Goal: Navigation & Orientation: Find specific page/section

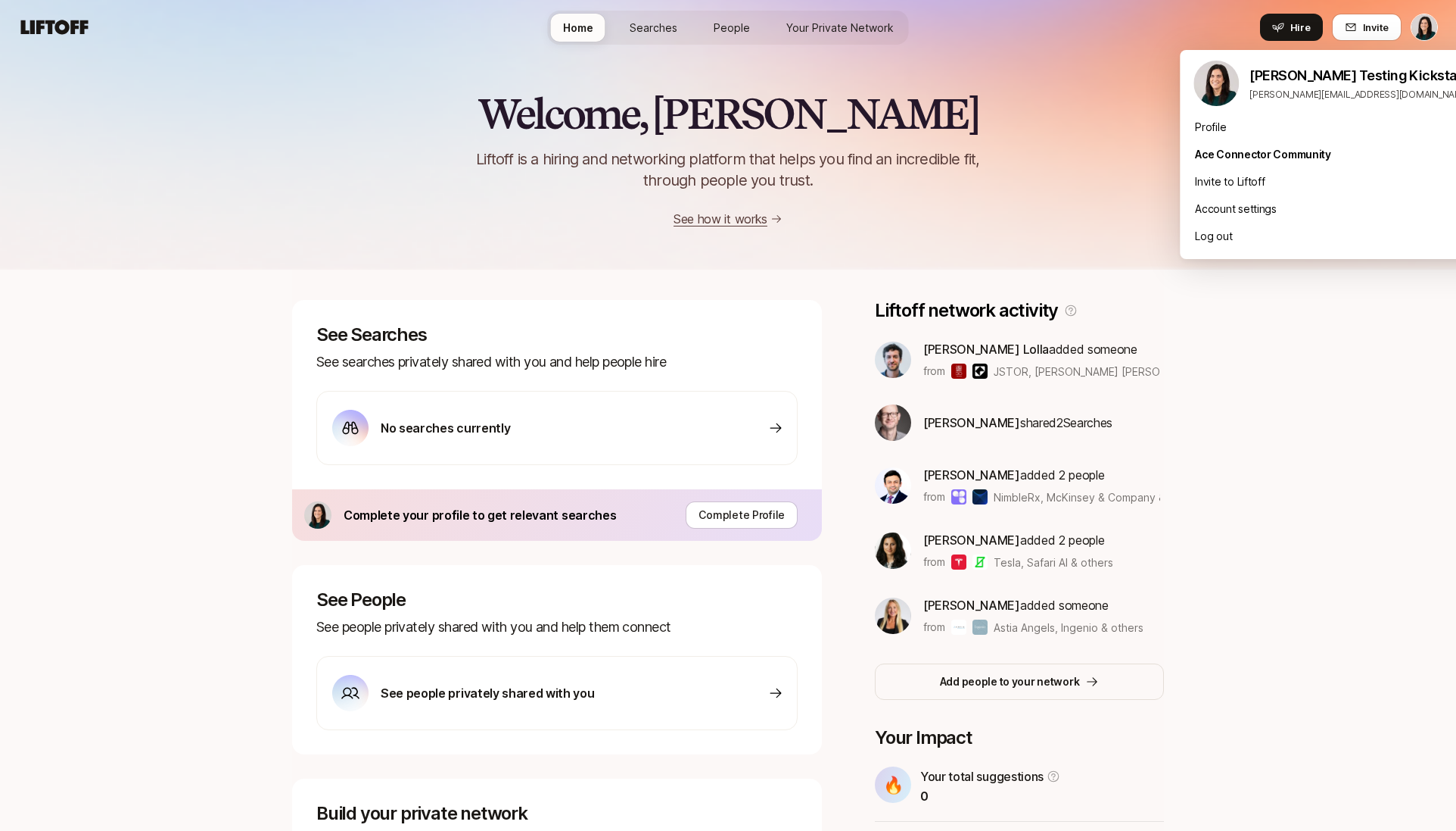
click at [1431, 39] on html "Home Searches People Your Private Network Hire Home Searches People Your Privat…" at bounding box center [728, 415] width 1456 height 831
click at [1425, 26] on html "Home Searches People Your Private Network Hire Home Searches People Your Privat…" at bounding box center [728, 415] width 1456 height 831
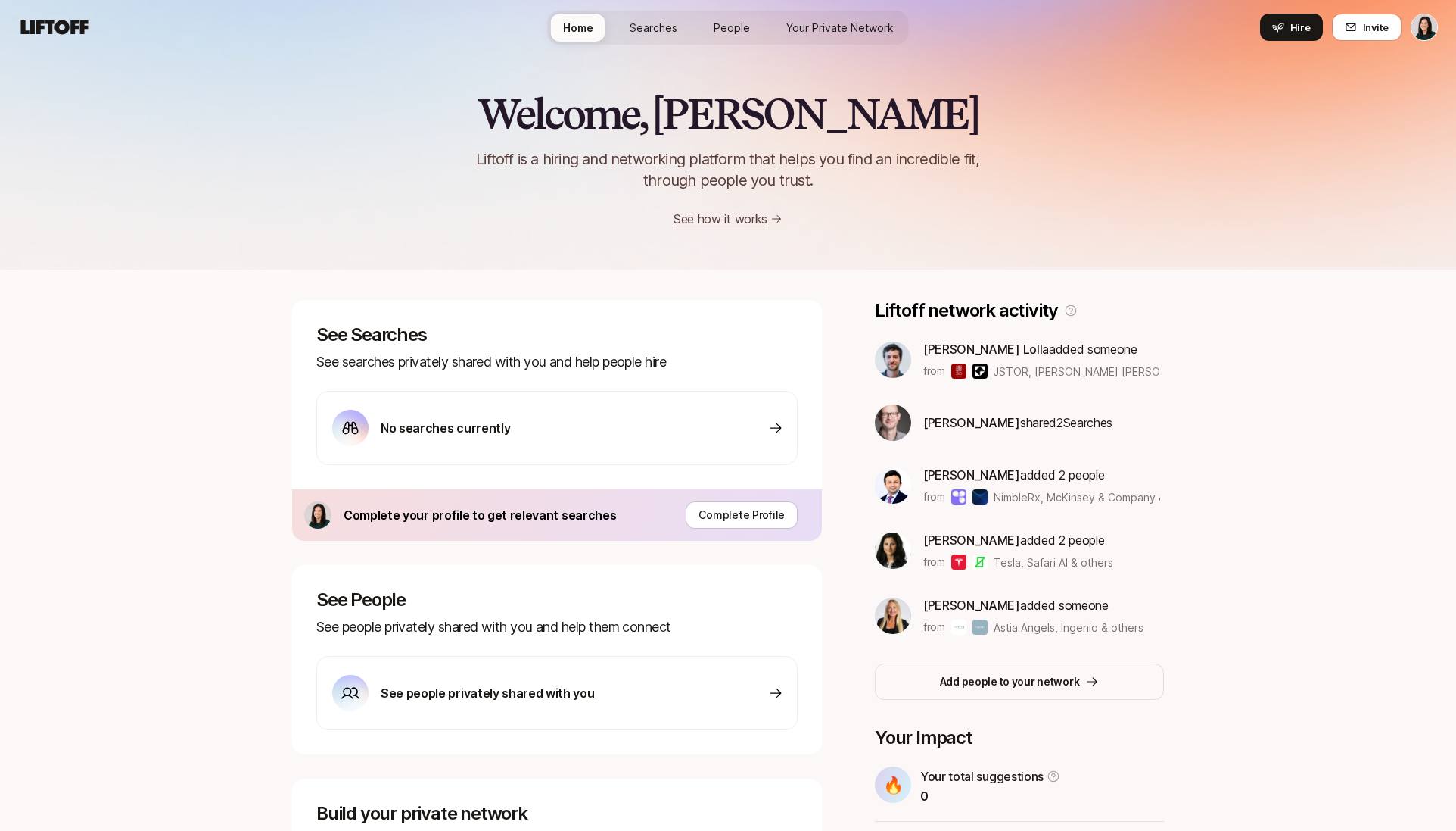
click at [1415, 35] on html "Home Searches People Your Private Network Hire Home Searches People Your Privat…" at bounding box center [728, 415] width 1456 height 831
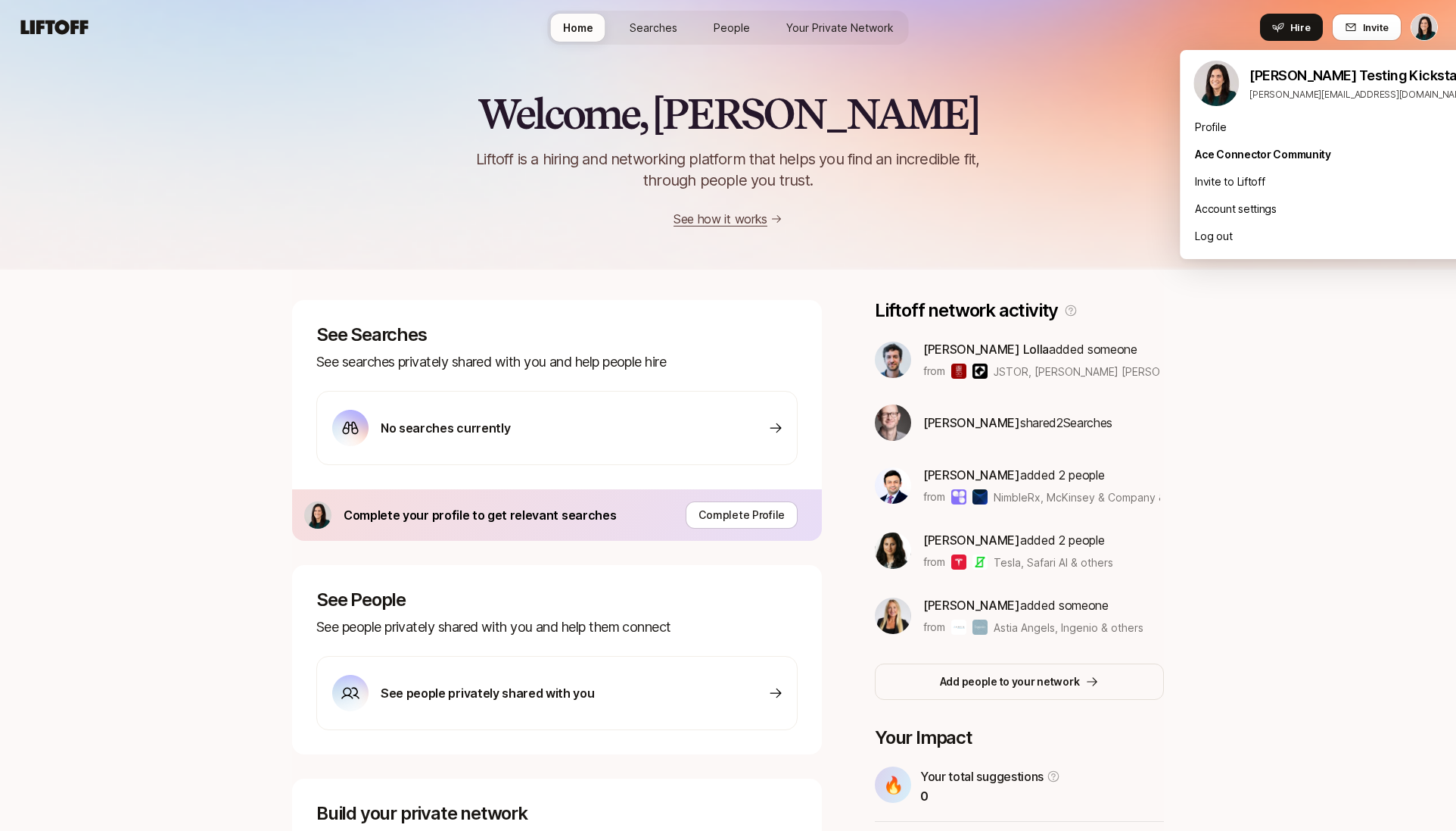
click at [1432, 27] on html "Home Searches People Your Private Network Hire Home Searches People Your Privat…" at bounding box center [728, 415] width 1456 height 831
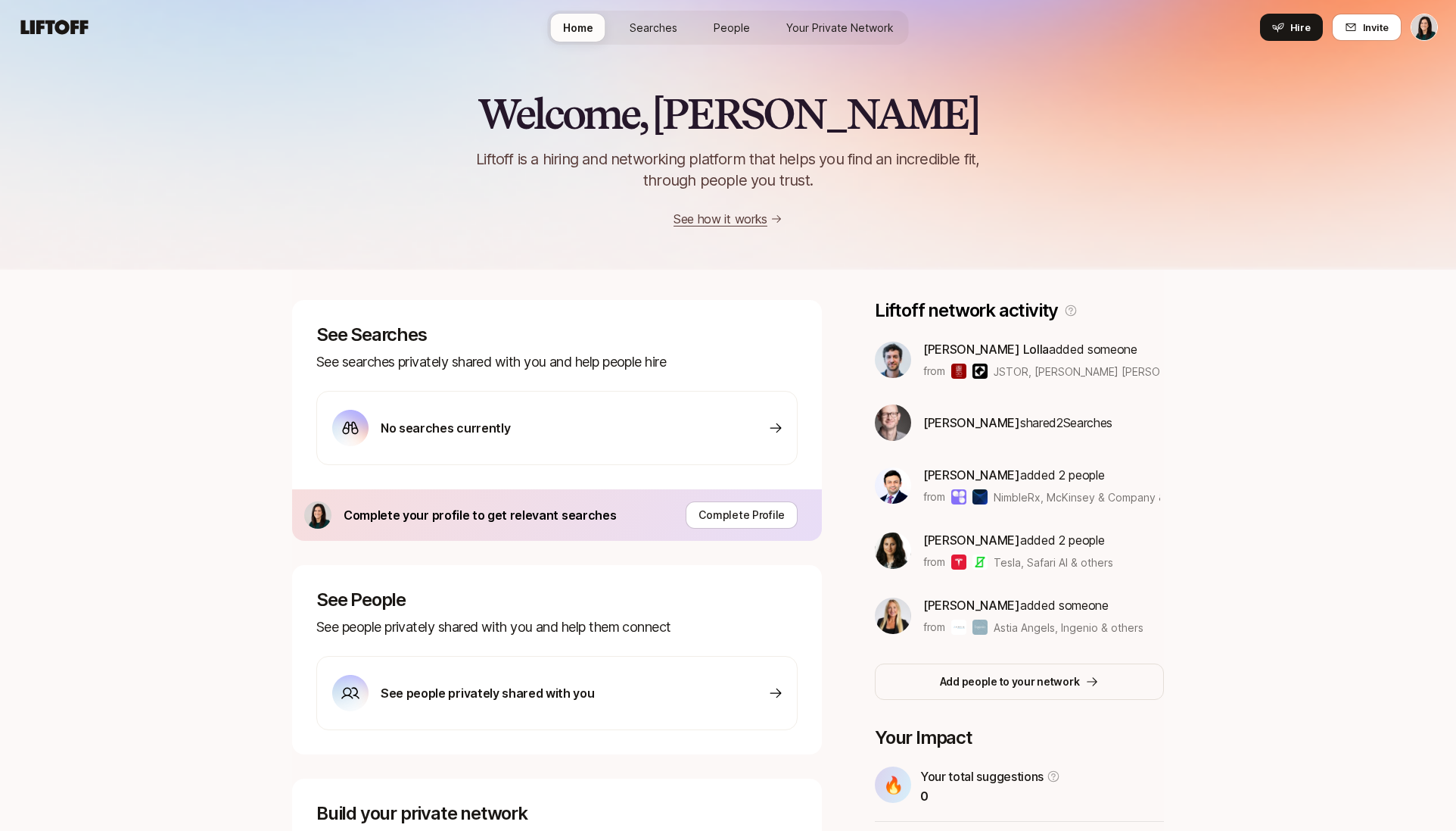
click at [667, 36] on link "Searches" at bounding box center [654, 27] width 72 height 28
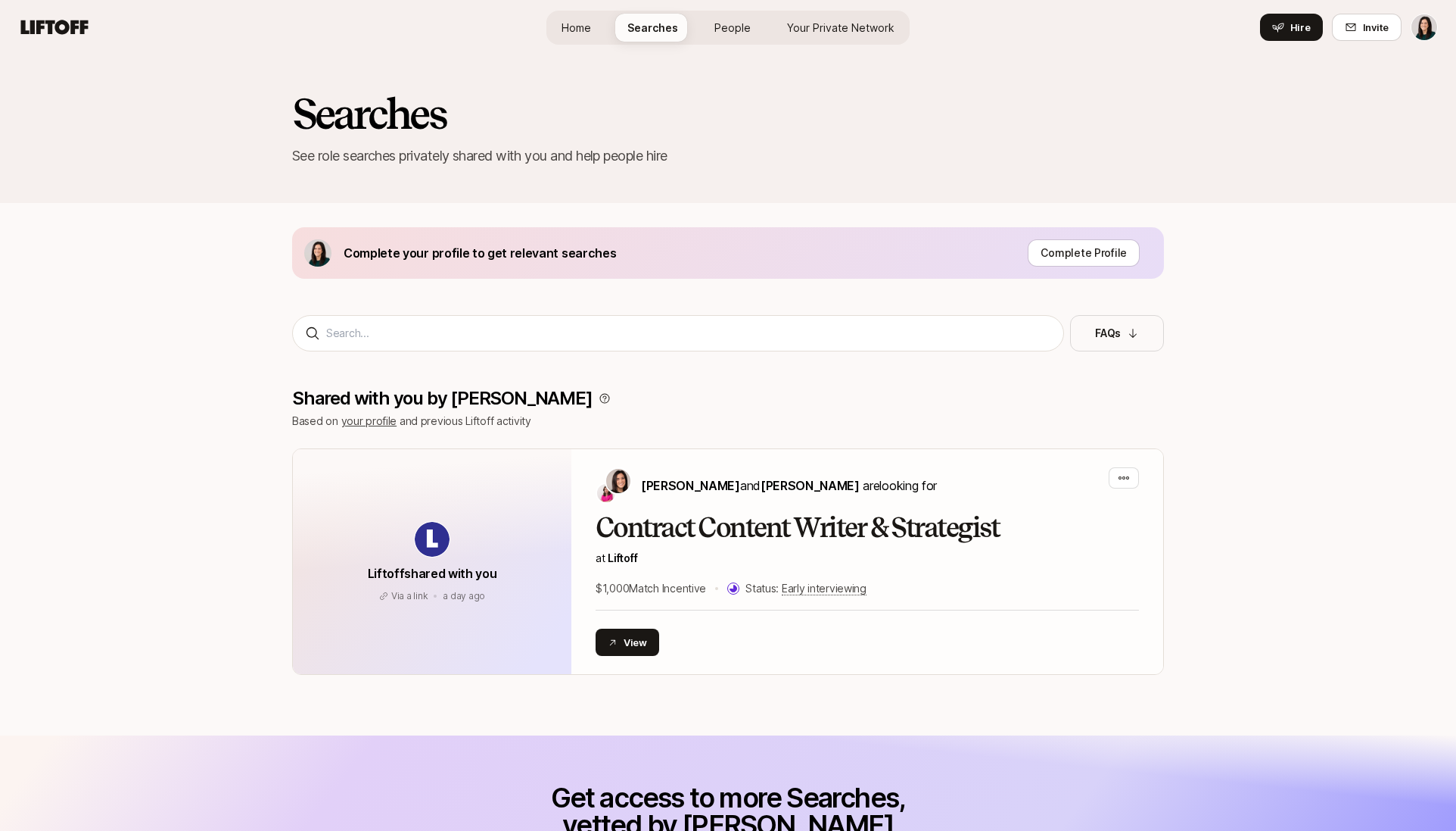
click at [749, 34] on span "People" at bounding box center [732, 27] width 36 height 16
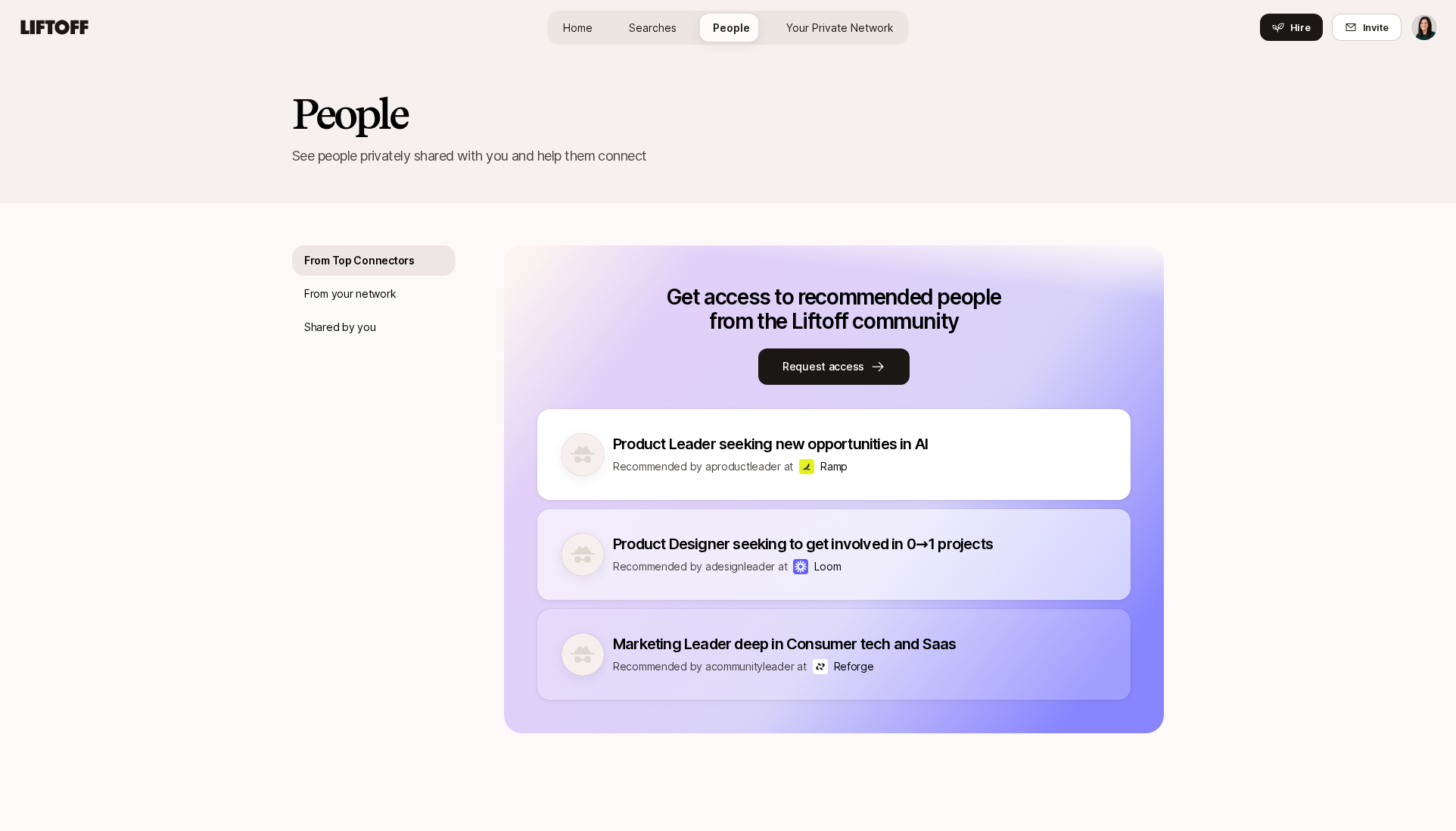
click at [834, 30] on span "Your Private Network" at bounding box center [840, 27] width 108 height 16
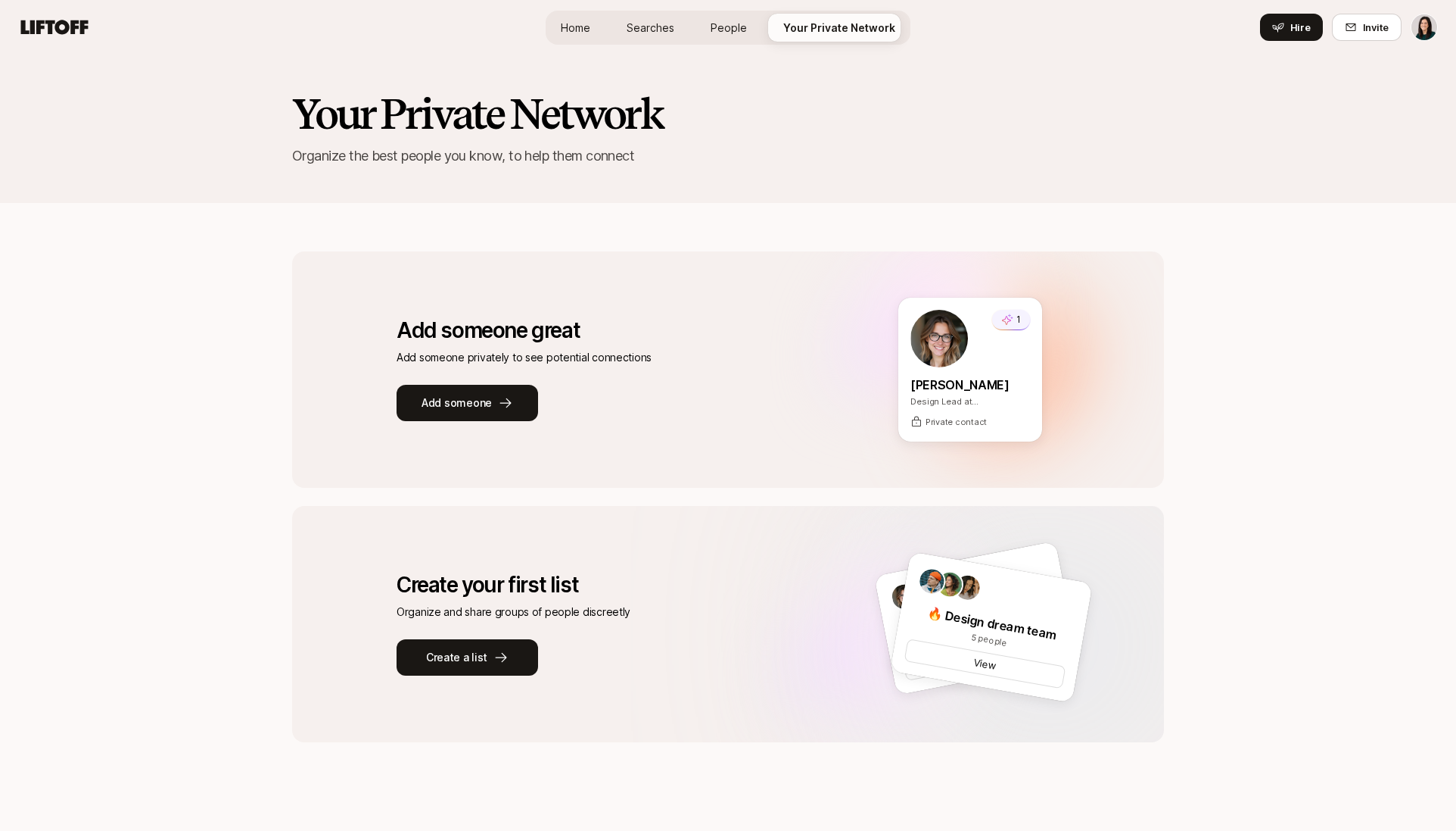
click at [662, 30] on span "Searches" at bounding box center [651, 27] width 48 height 16
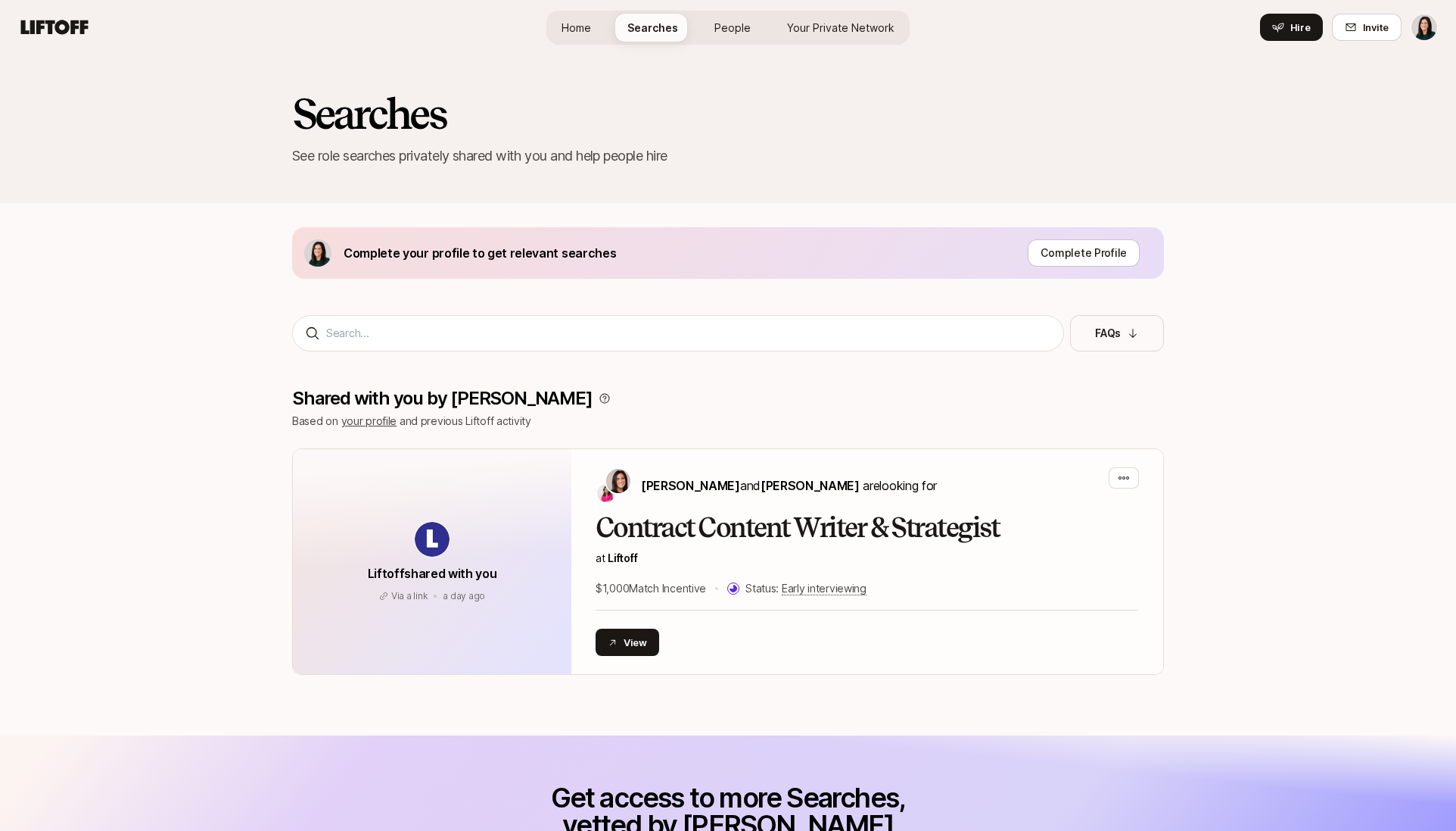
click at [744, 26] on span "People" at bounding box center [732, 27] width 36 height 16
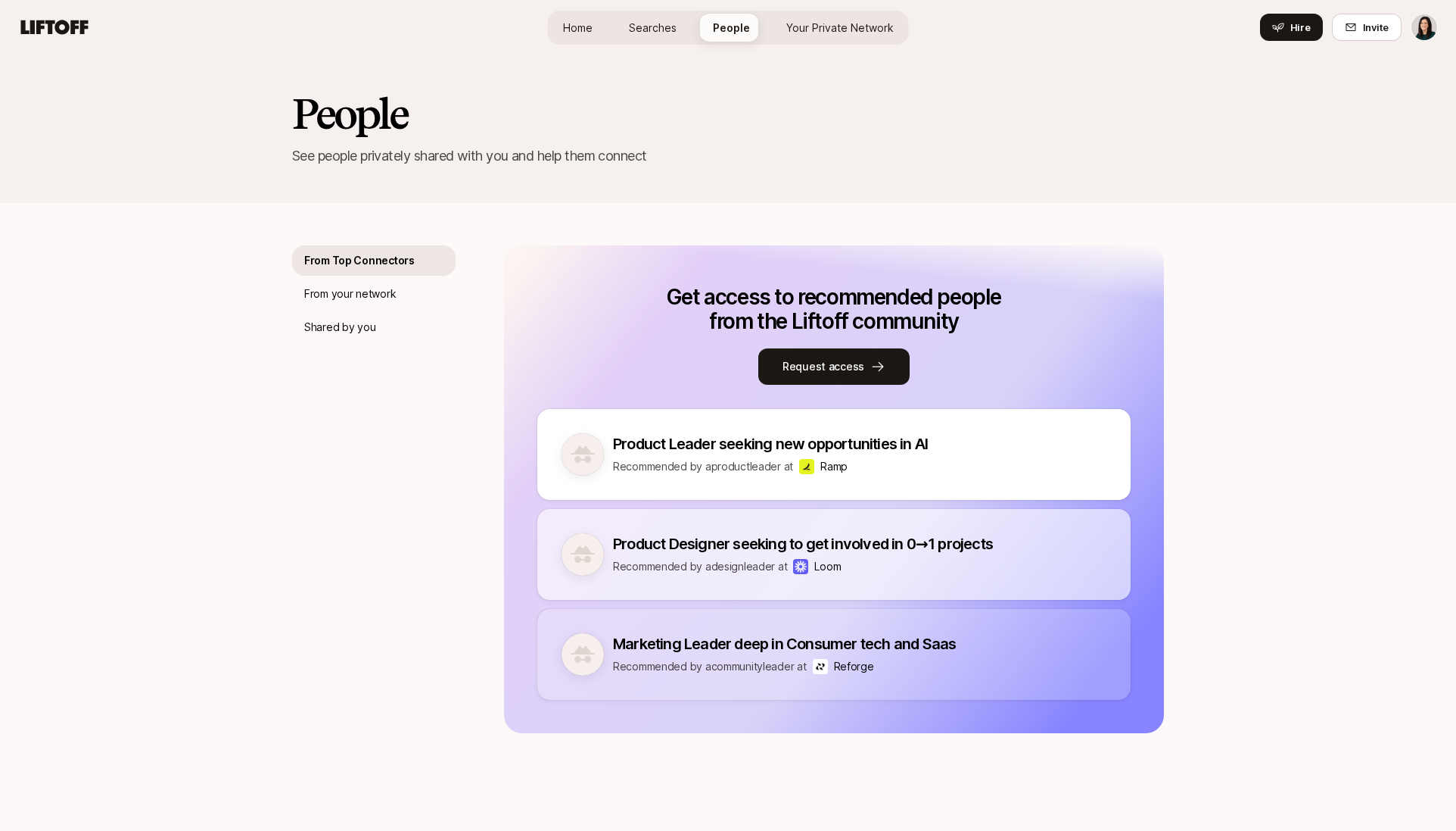
click at [614, 26] on div "Home Searches People Your Private Network Hire" at bounding box center [729, 27] width 361 height 34
click at [593, 31] on span "Home" at bounding box center [577, 27] width 30 height 16
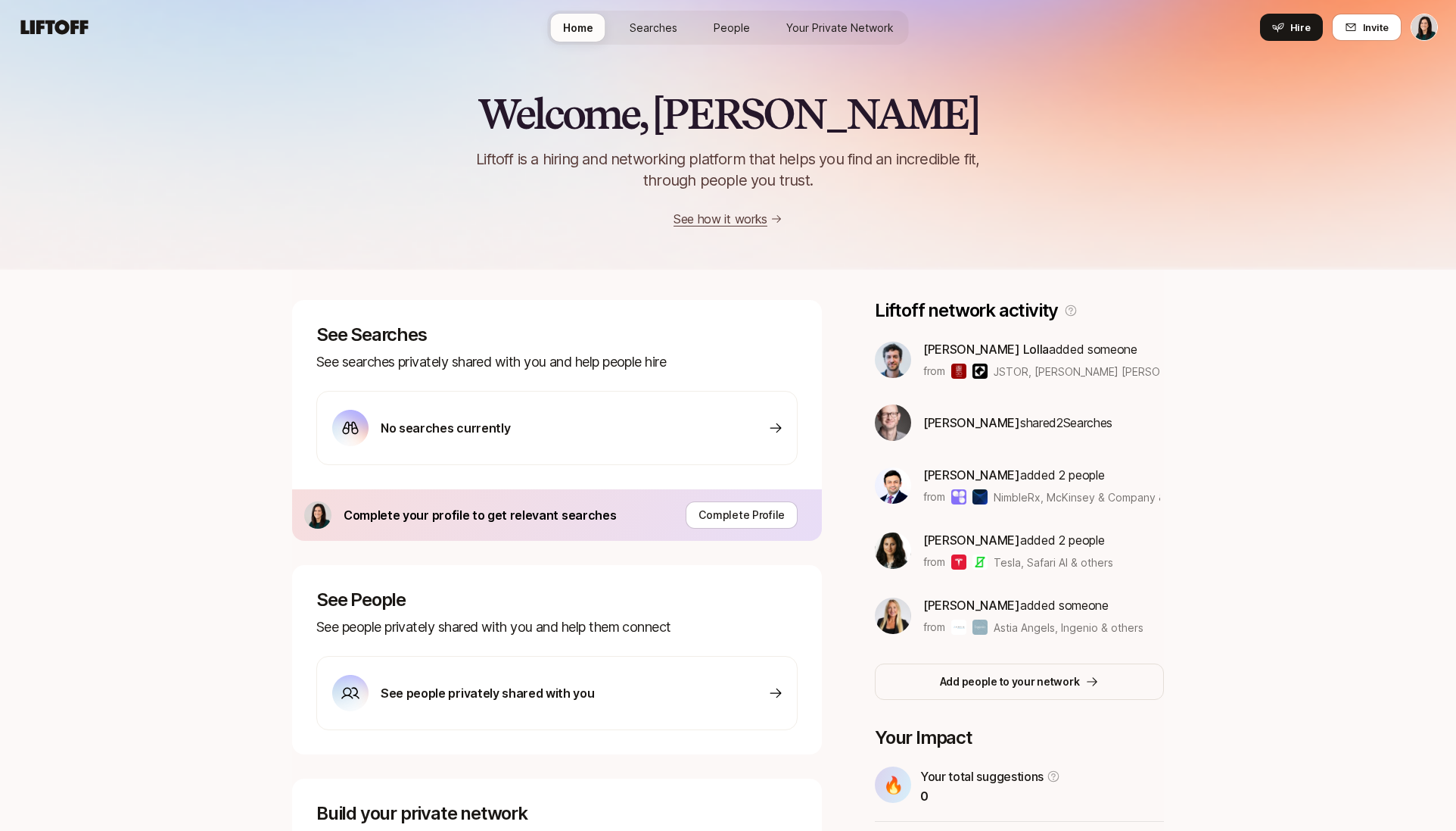
click at [646, 30] on span "Searches" at bounding box center [654, 27] width 48 height 16
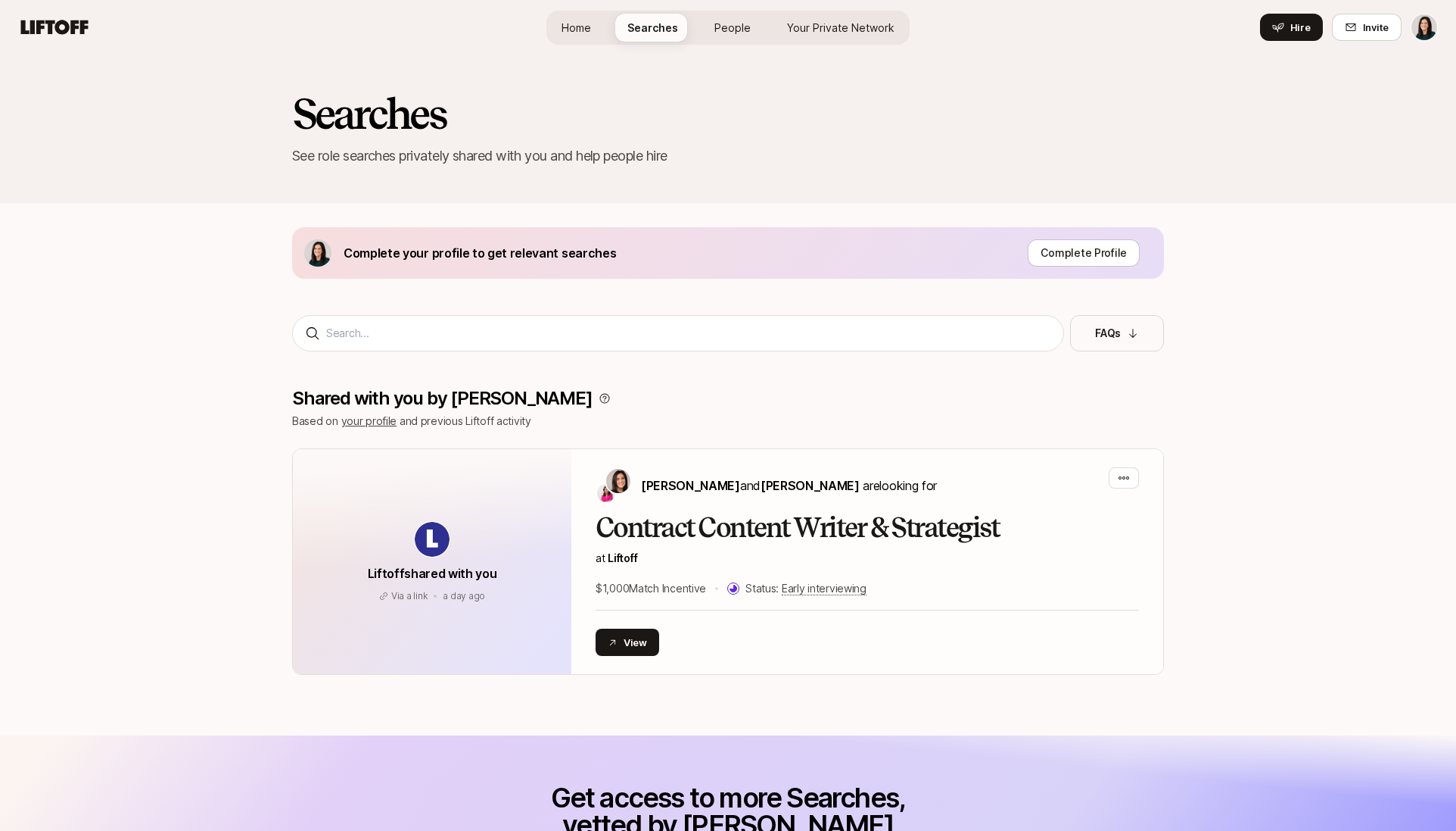
click at [601, 31] on link "Home" at bounding box center [576, 27] width 54 height 28
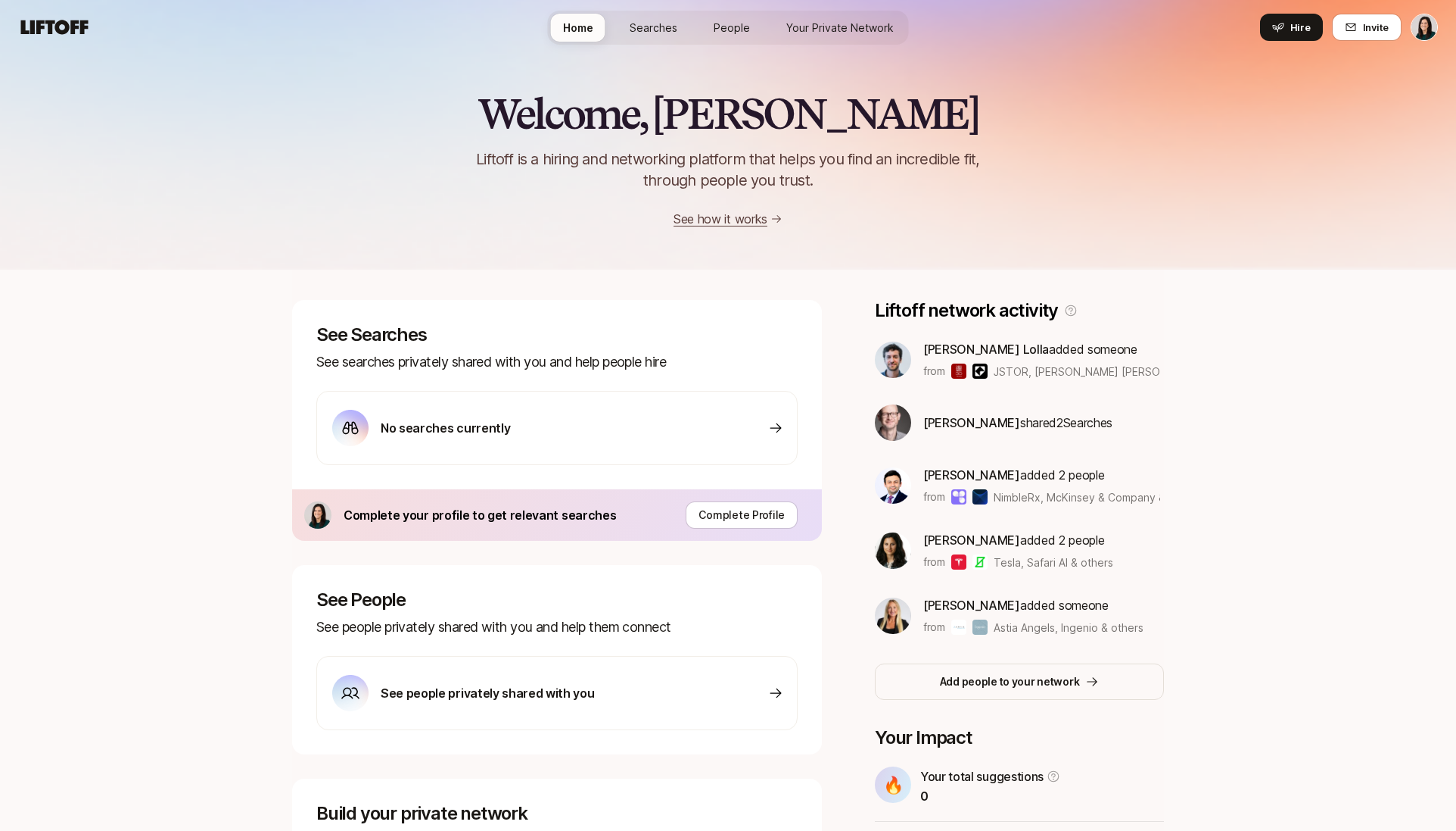
click at [729, 29] on span "People" at bounding box center [731, 27] width 36 height 16
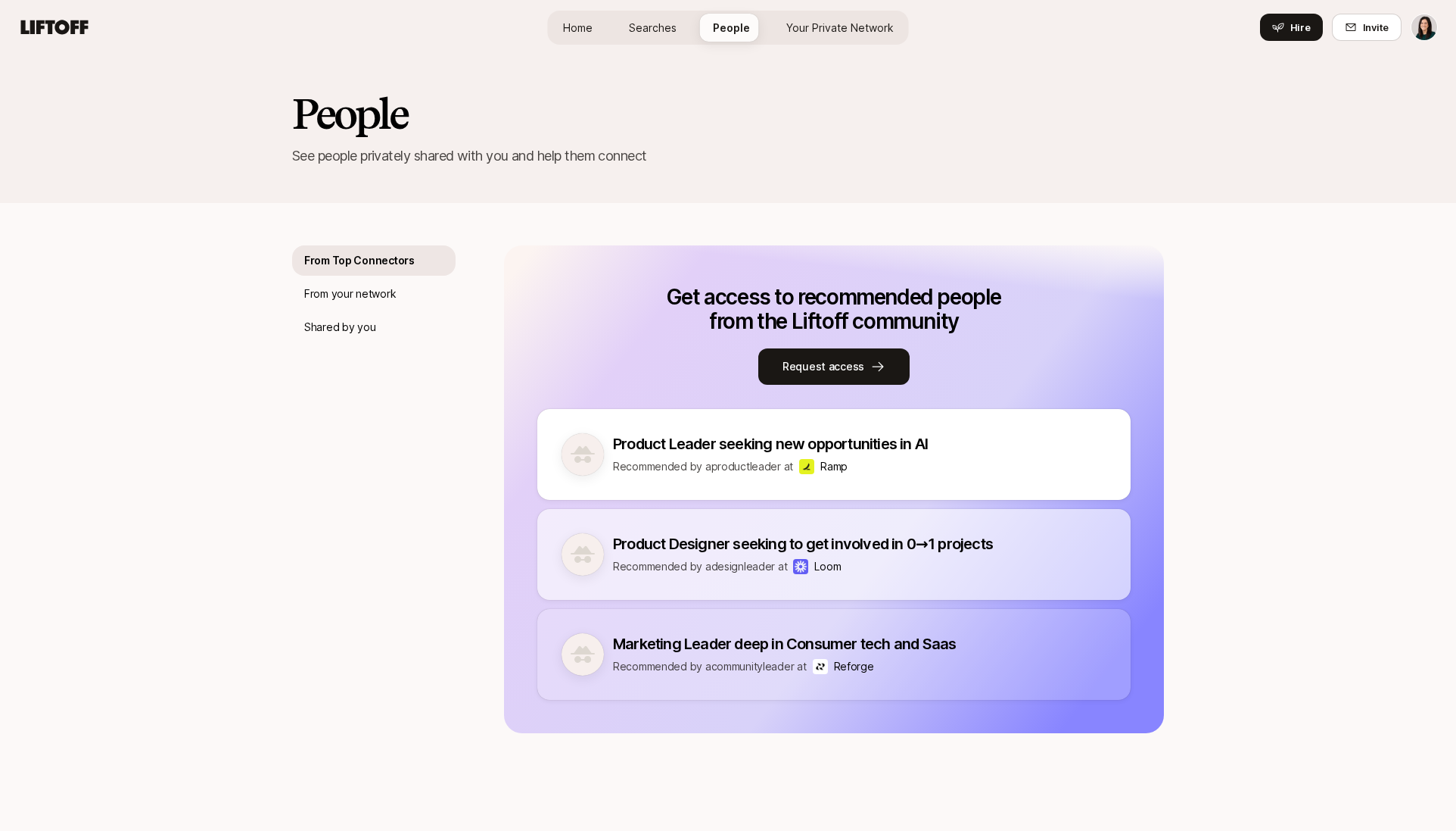
click at [678, 29] on link "Searches" at bounding box center [653, 27] width 72 height 28
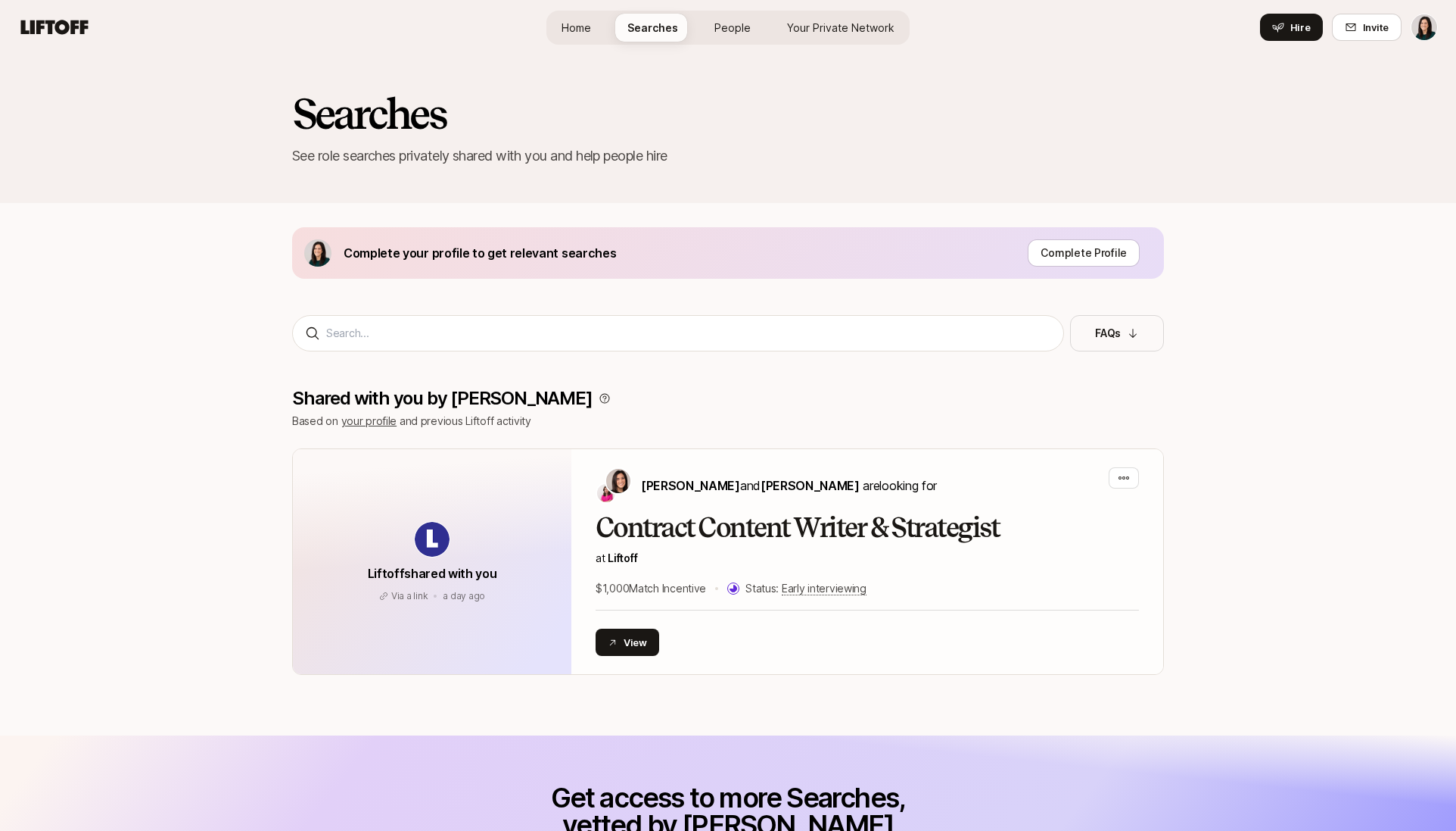
click at [734, 27] on span "People" at bounding box center [732, 27] width 36 height 16
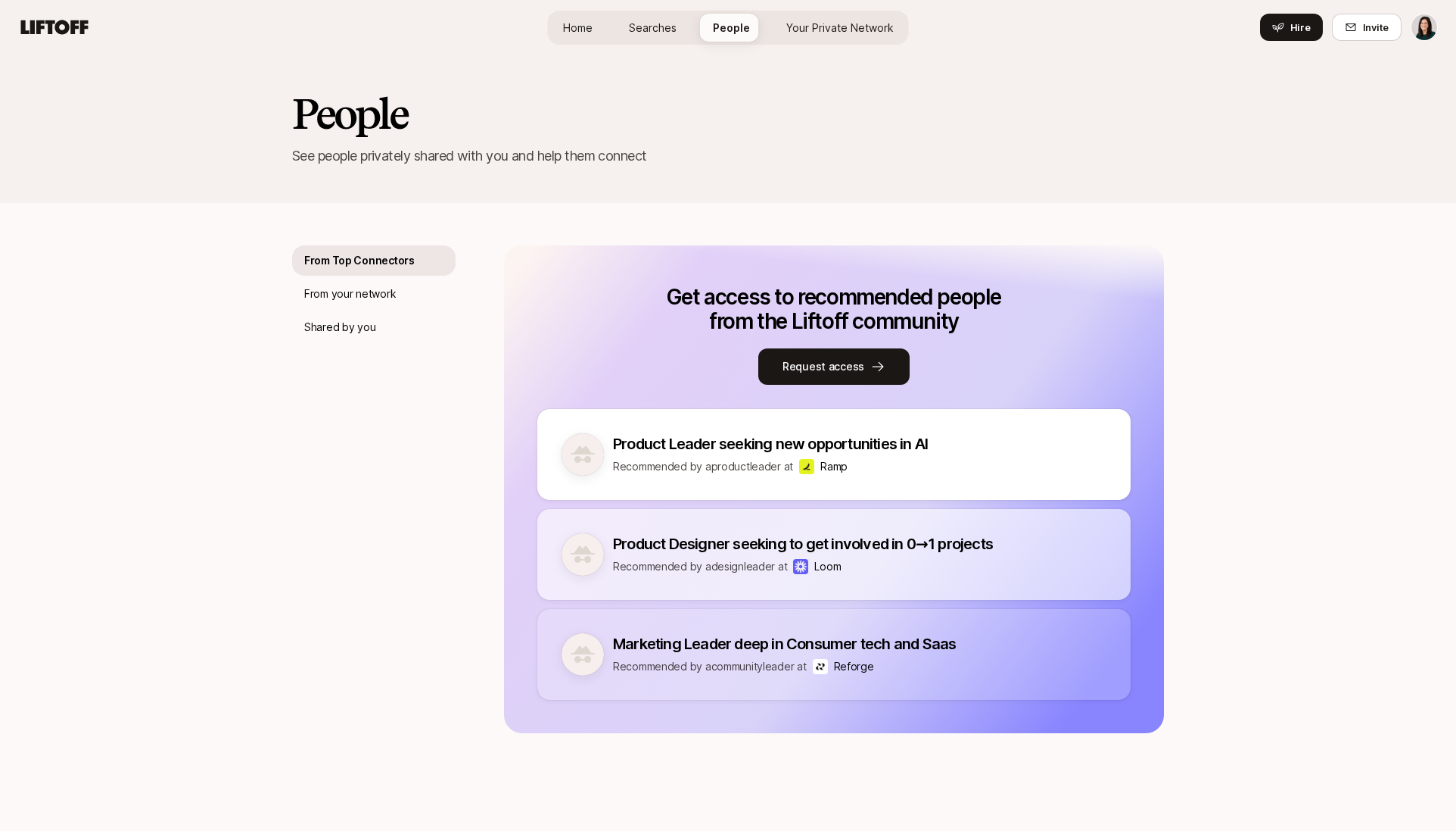
click at [810, 17] on link "Your Private Network" at bounding box center [840, 27] width 132 height 28
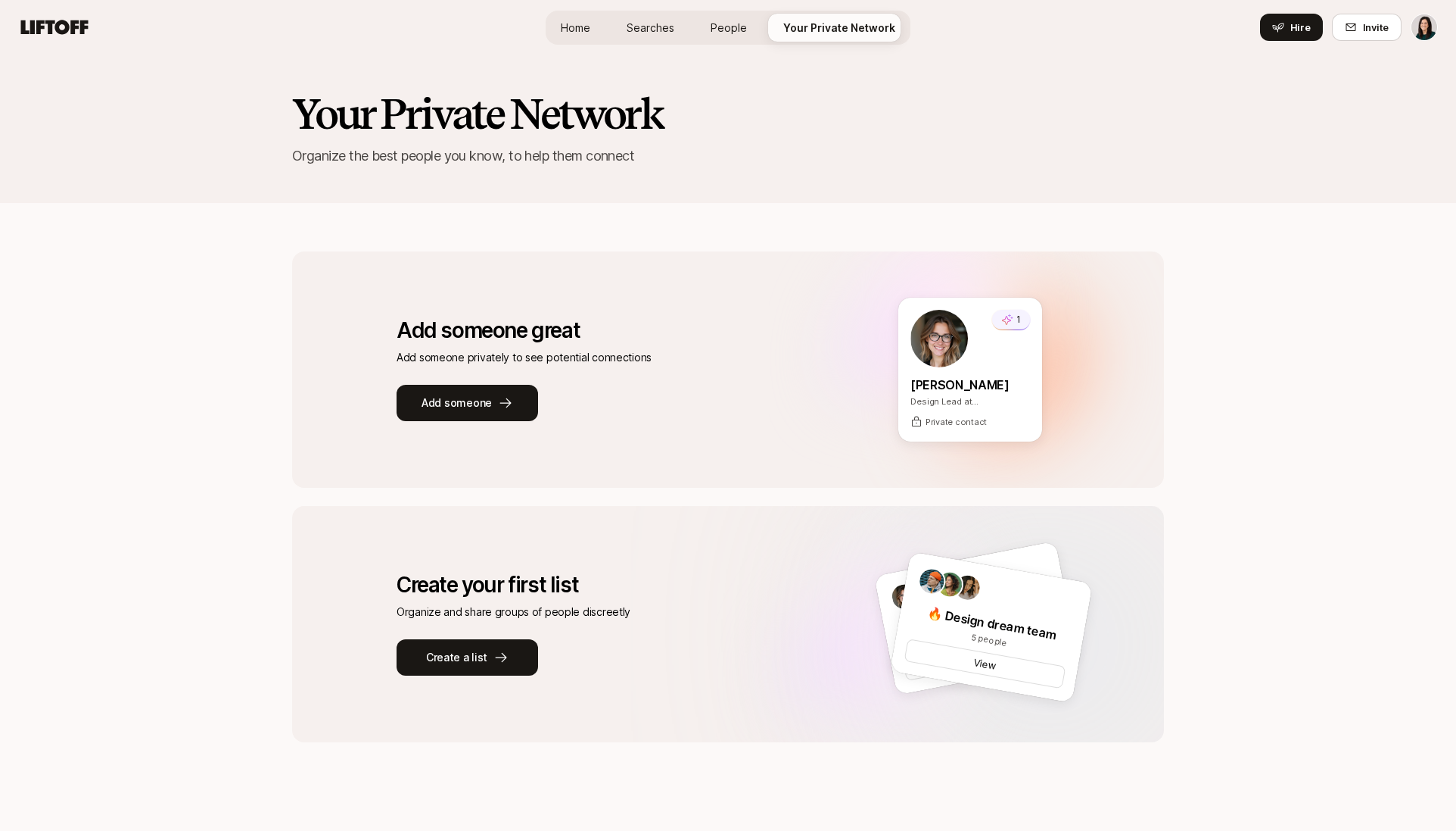
click at [621, 17] on link "Searches" at bounding box center [651, 27] width 72 height 28
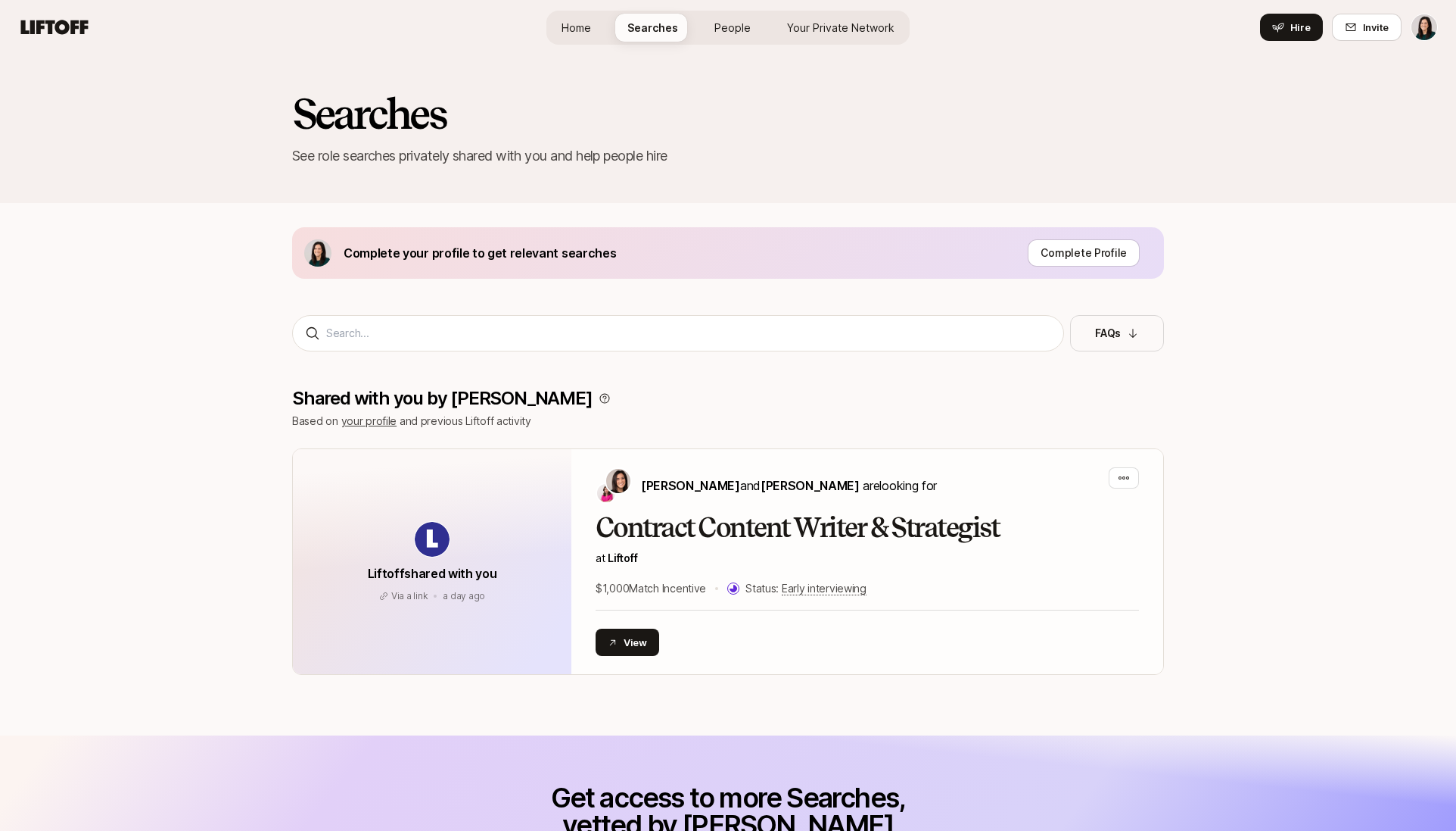
click at [599, 30] on link "Home" at bounding box center [576, 27] width 54 height 28
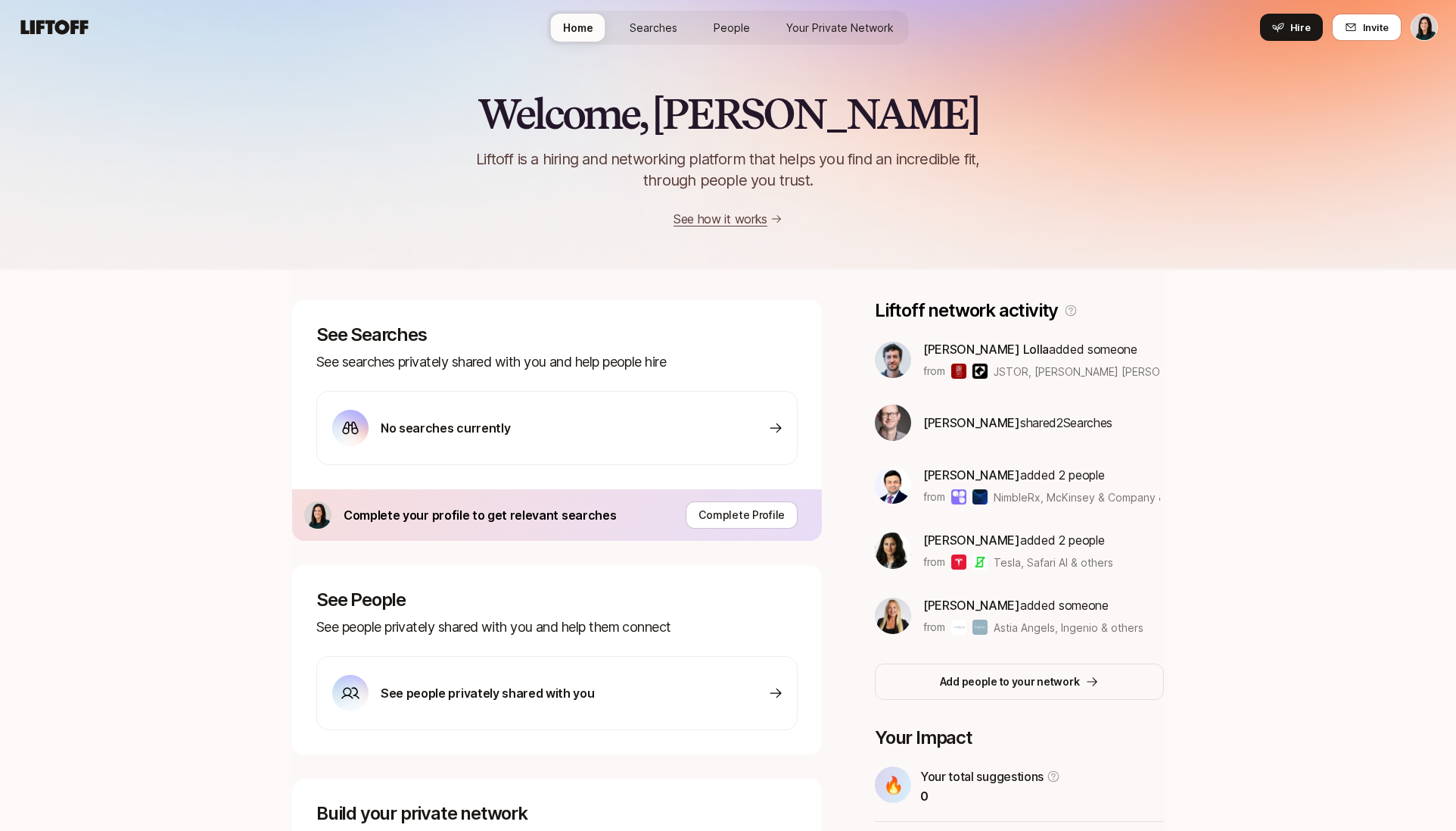
click at [571, 430] on div "No searches currently" at bounding box center [557, 428] width 482 height 74
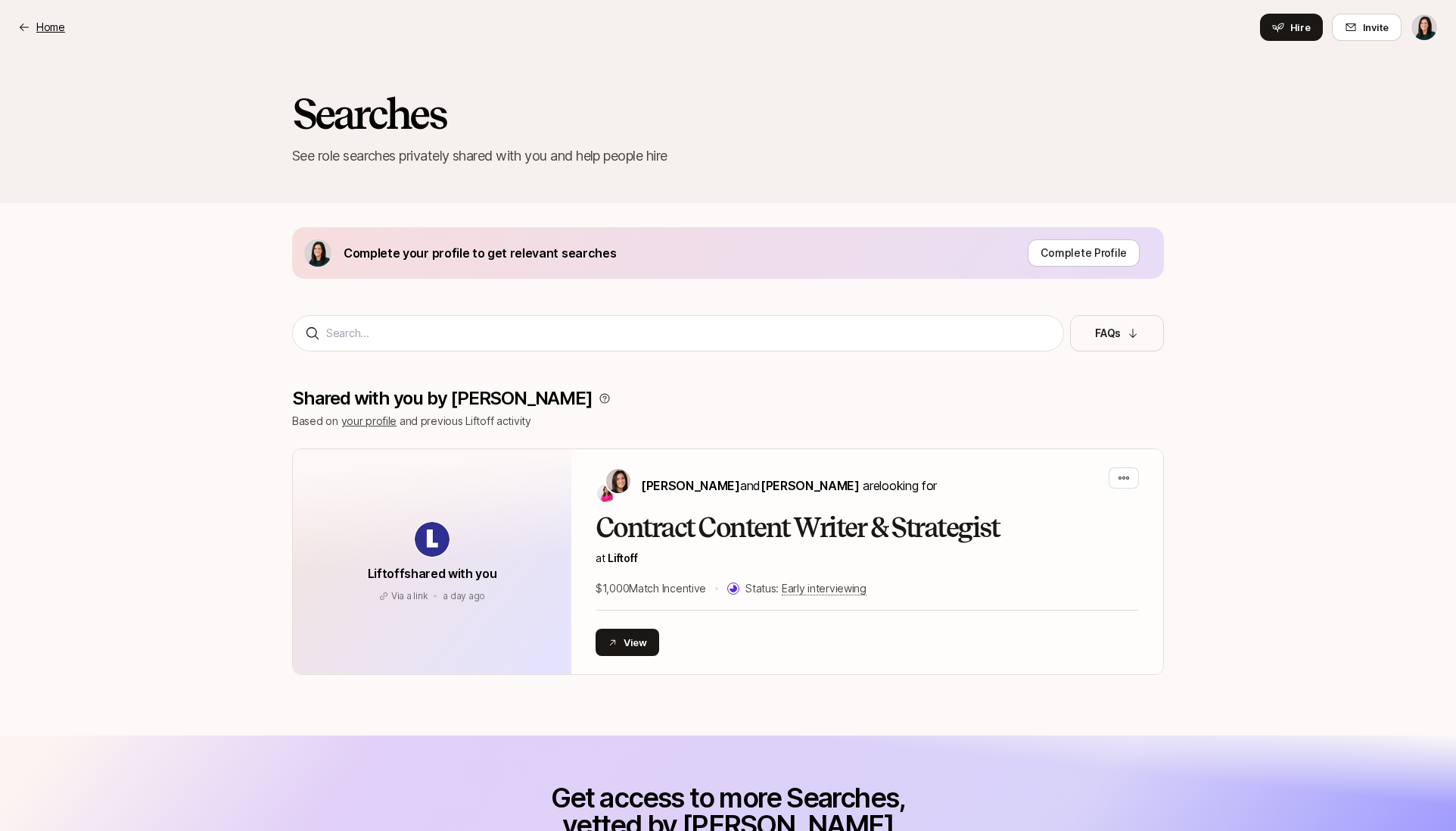
click at [38, 30] on p "Home" at bounding box center [50, 27] width 29 height 18
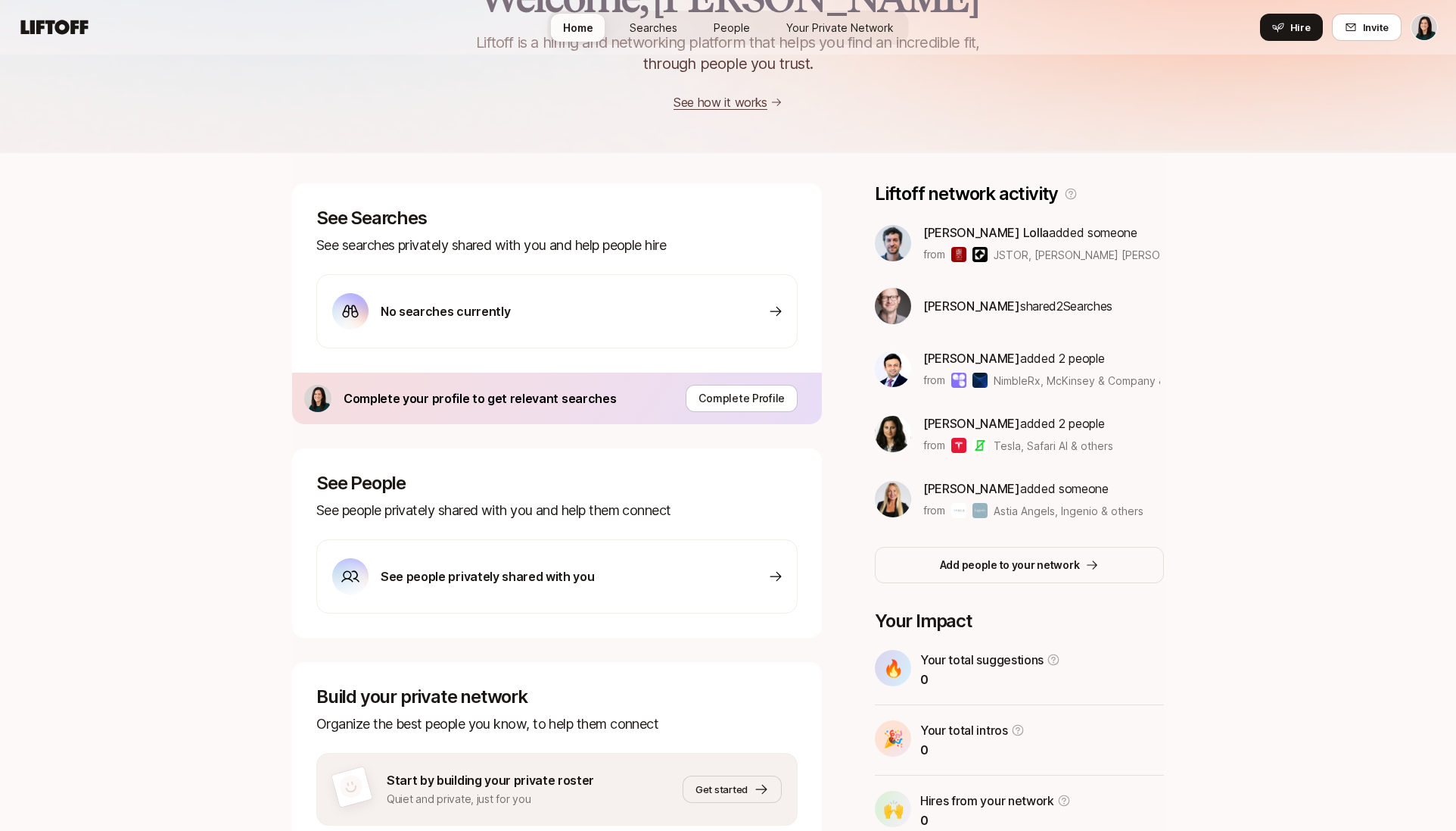
scroll to position [194, 0]
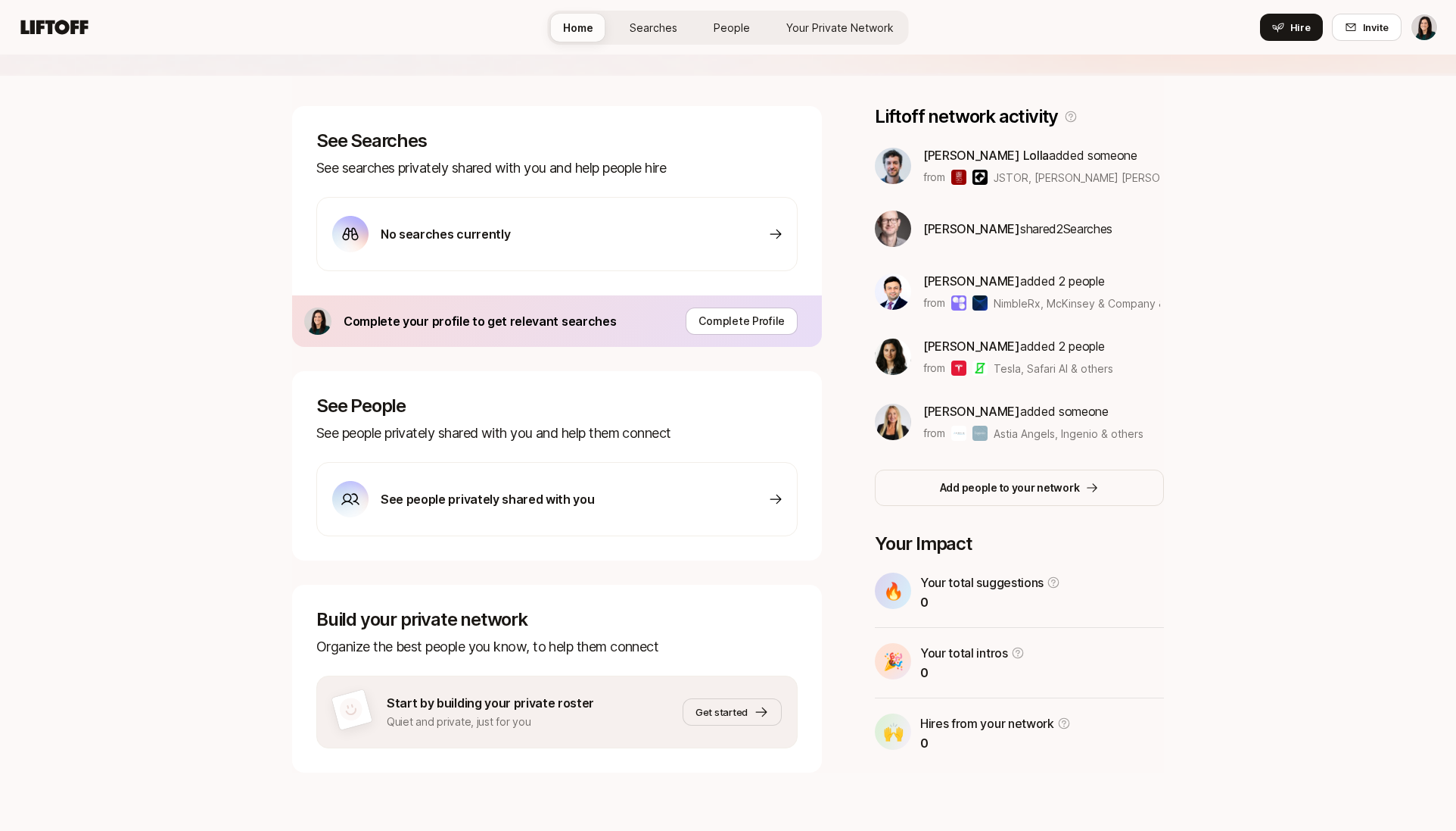
click at [482, 510] on div "See people privately shared with you" at bounding box center [463, 499] width 262 height 36
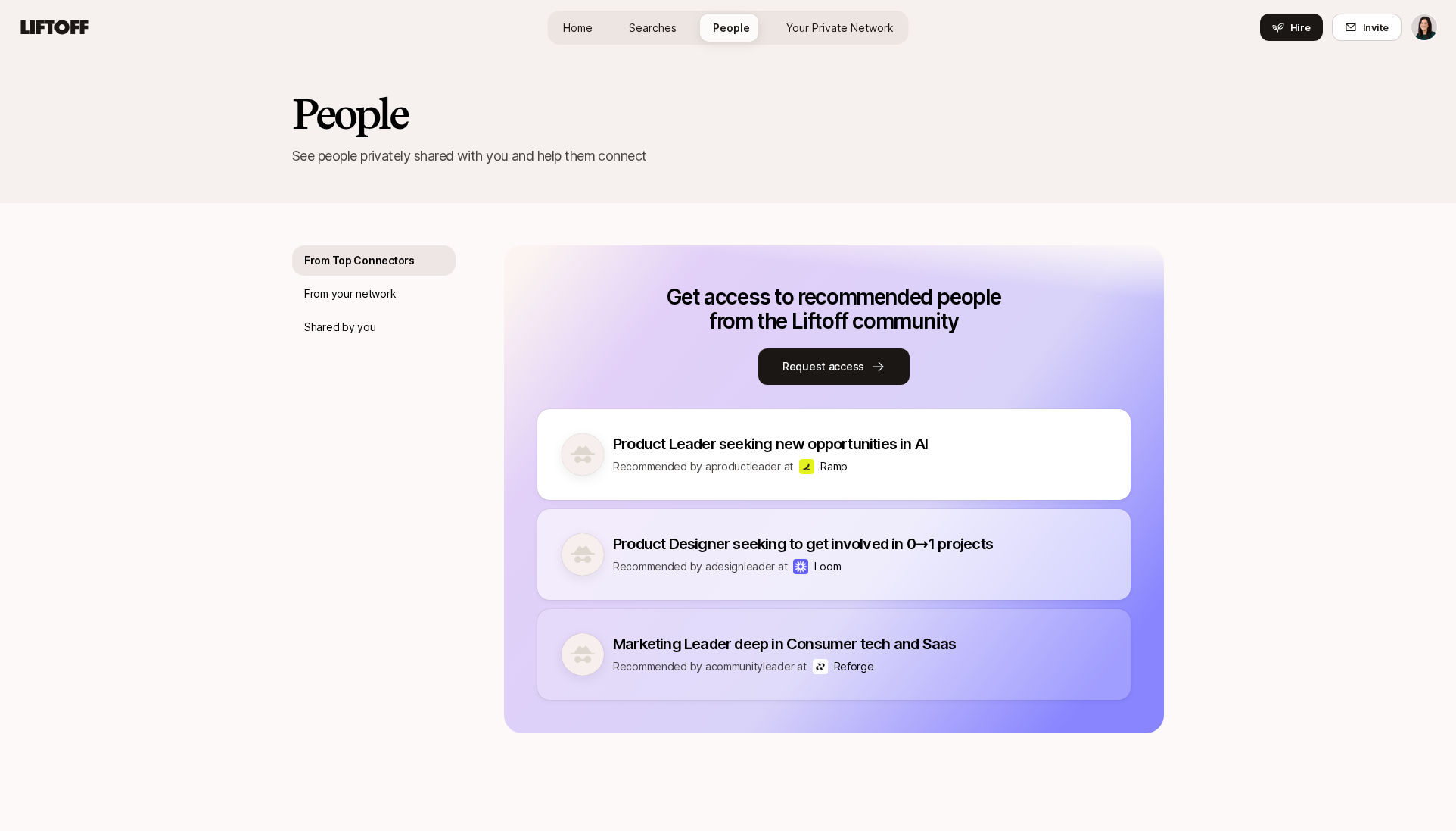
click at [574, 22] on span "Home" at bounding box center [577, 27] width 30 height 16
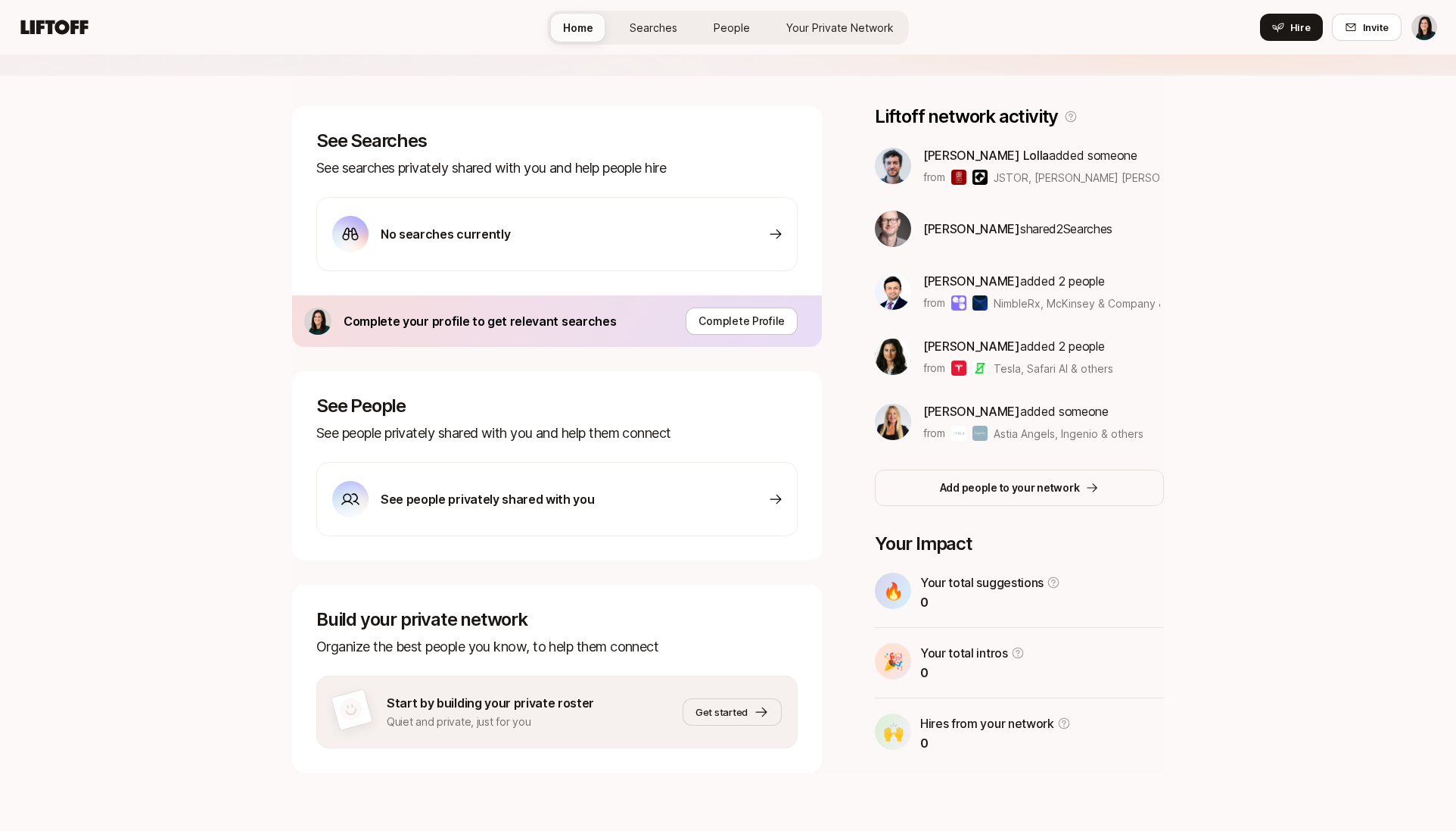
click at [648, 242] on div "No searches currently" at bounding box center [557, 234] width 482 height 74
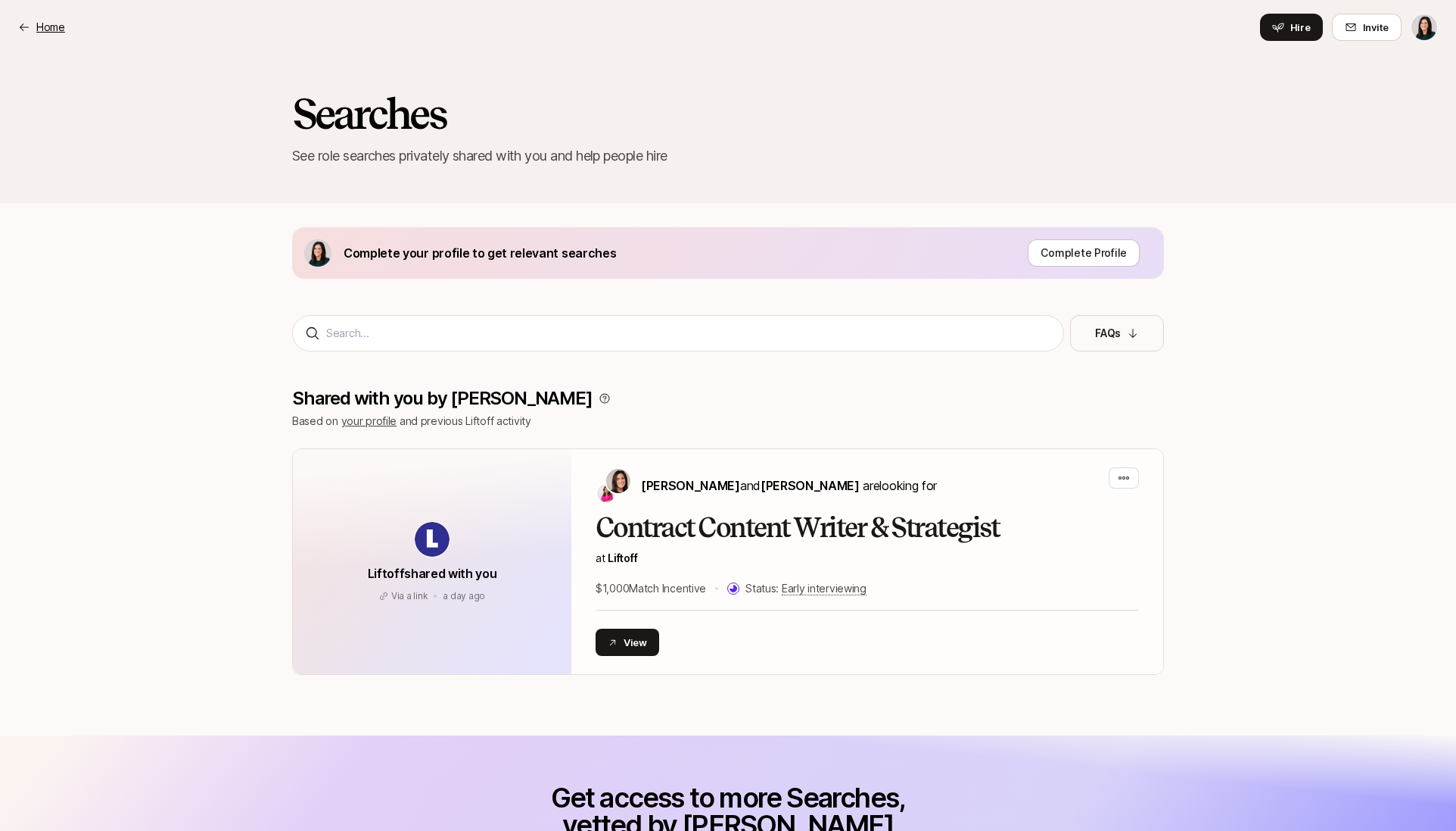
click at [48, 32] on p "Home" at bounding box center [50, 27] width 29 height 18
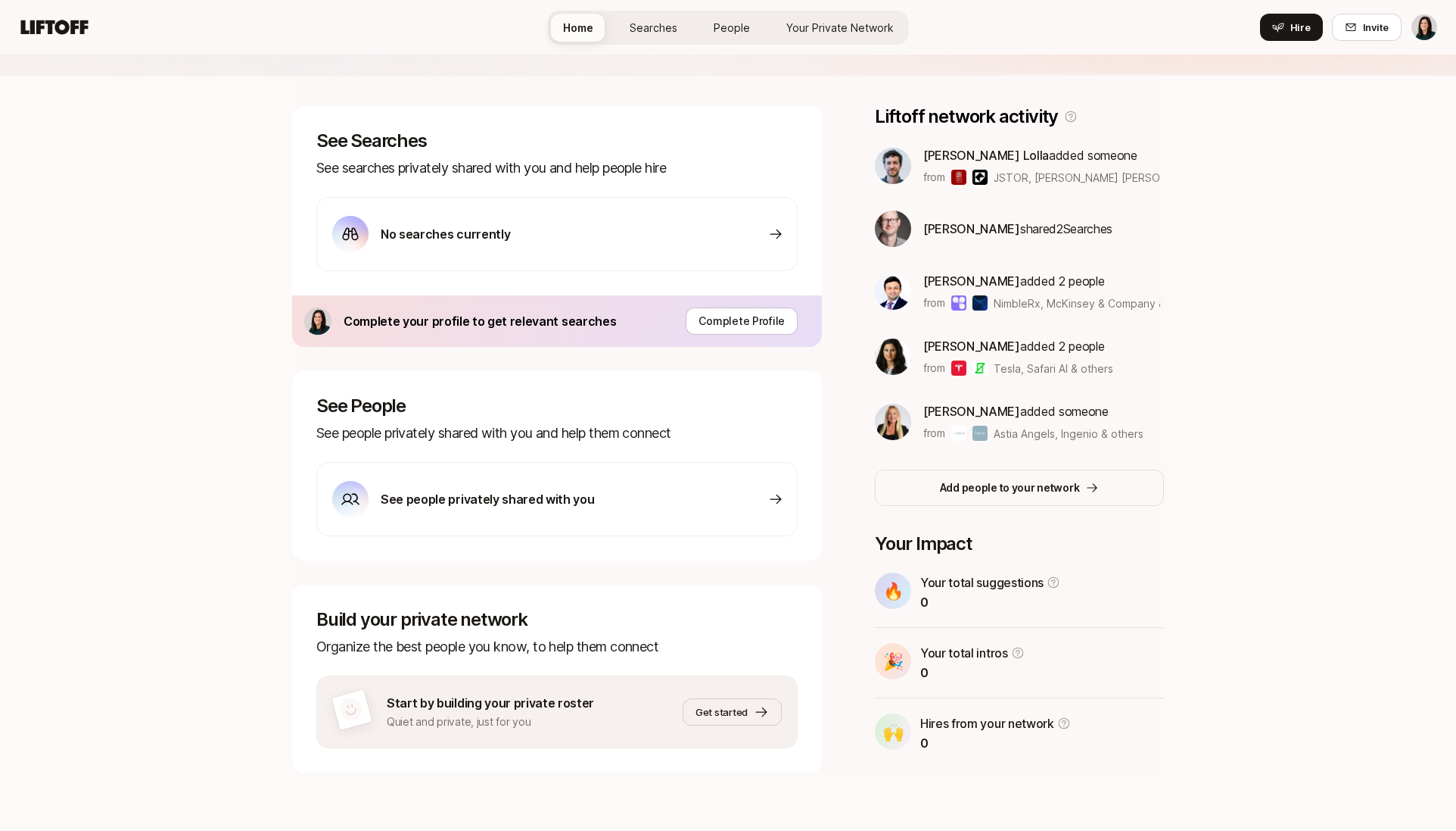
click at [555, 497] on p "See people privately shared with you" at bounding box center [488, 499] width 214 height 20
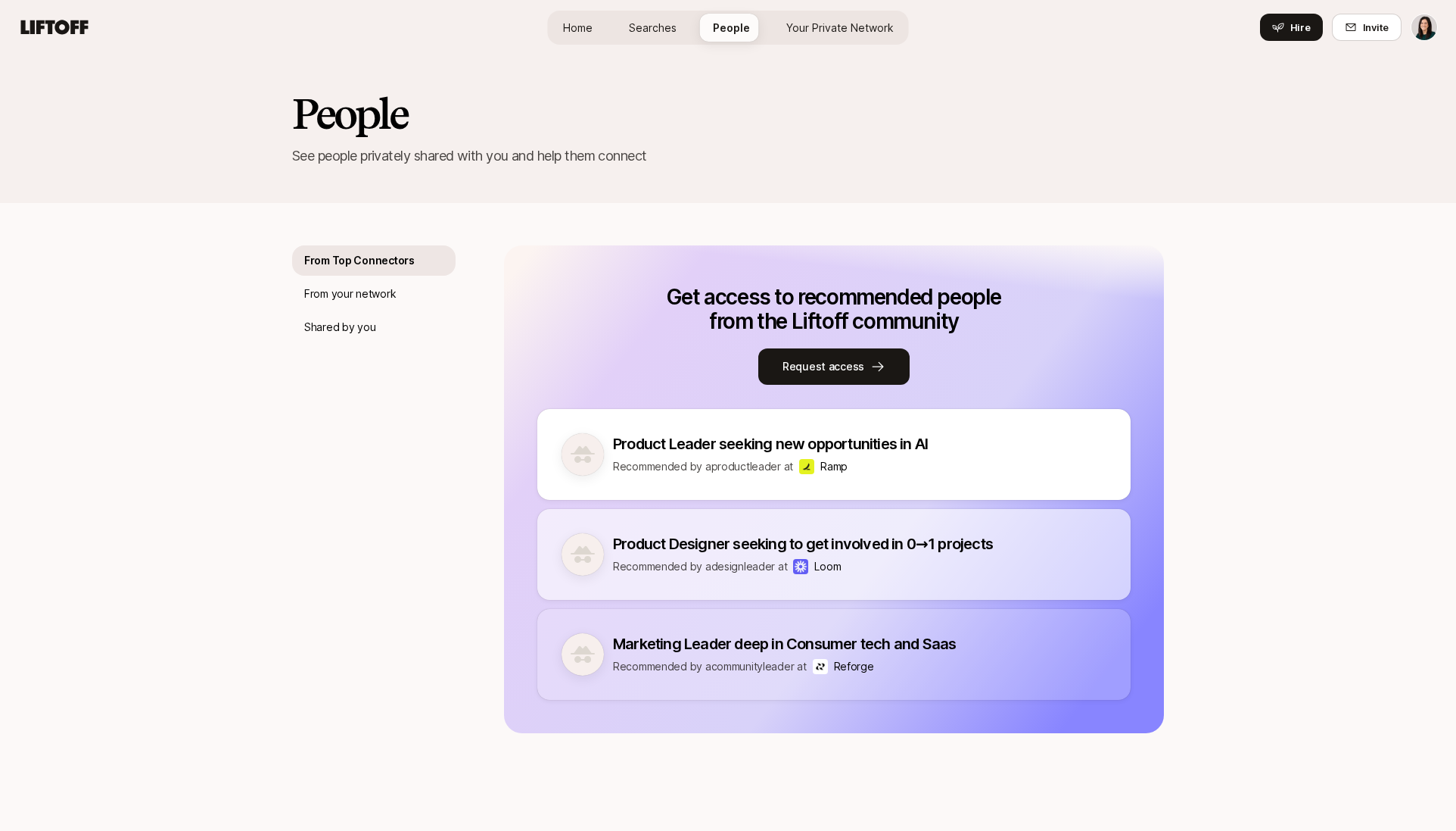
click at [577, 33] on span "Home" at bounding box center [577, 27] width 30 height 16
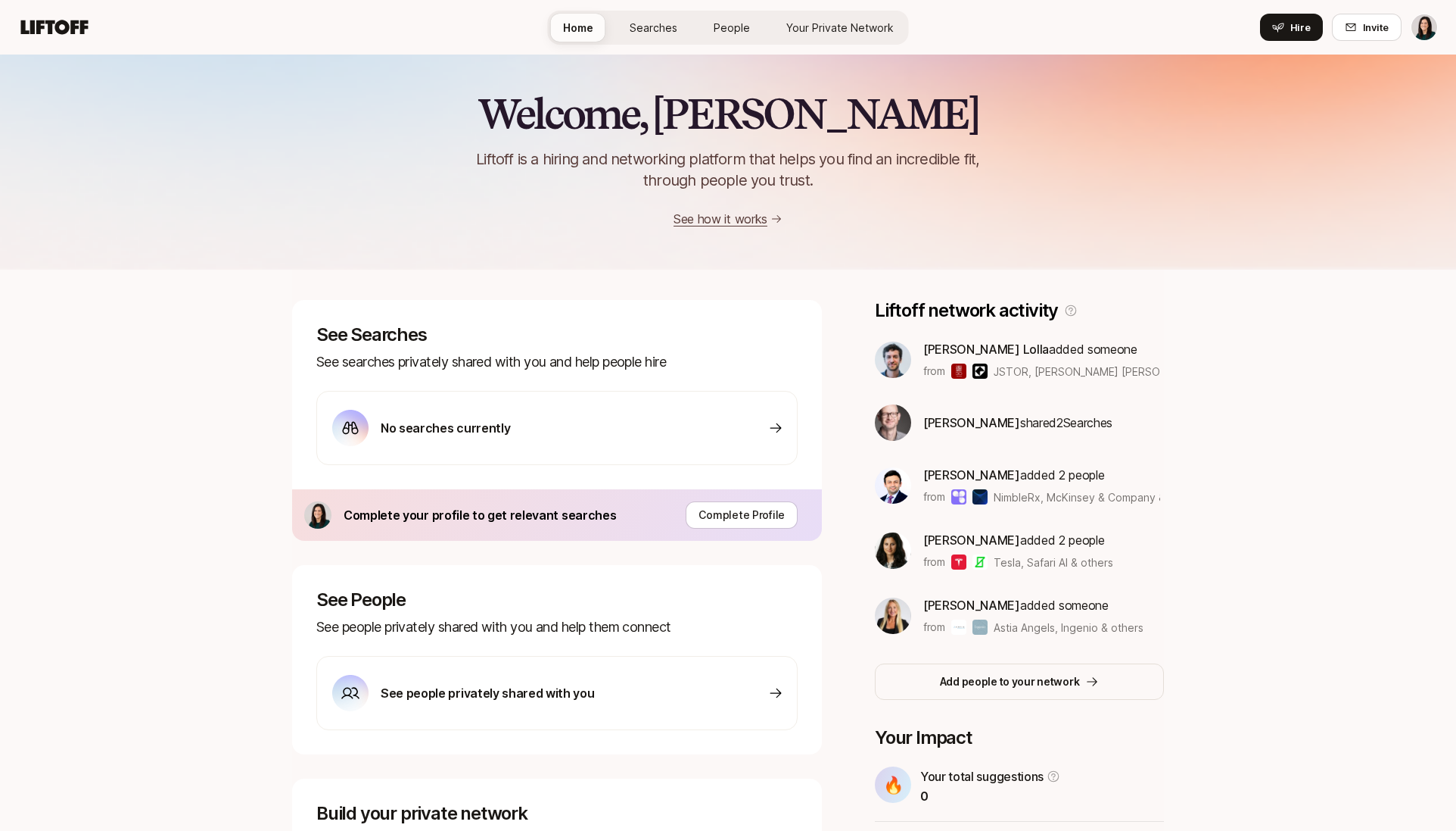
scroll to position [194, 0]
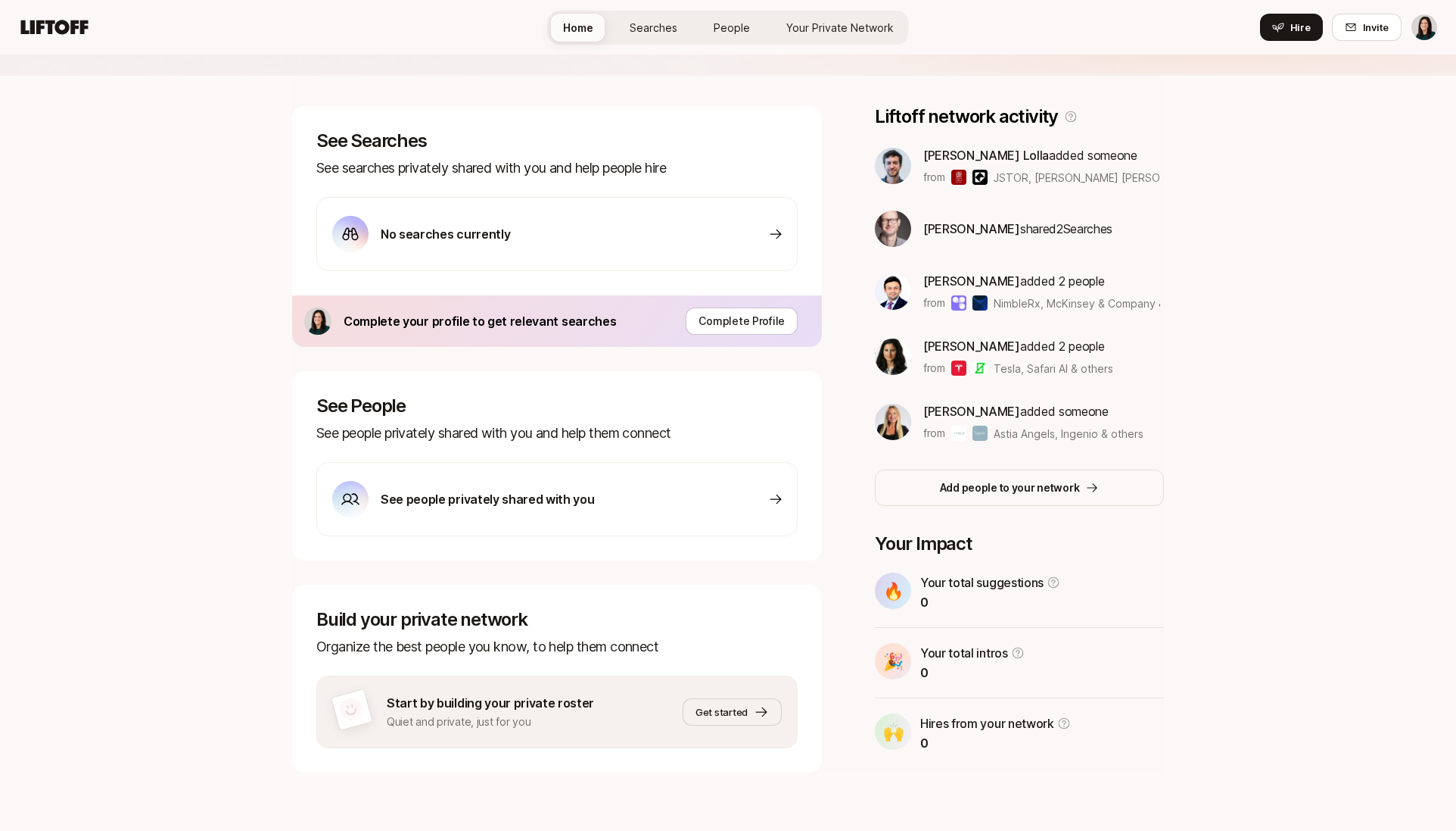
click at [507, 481] on div "See people privately shared with you" at bounding box center [463, 499] width 262 height 36
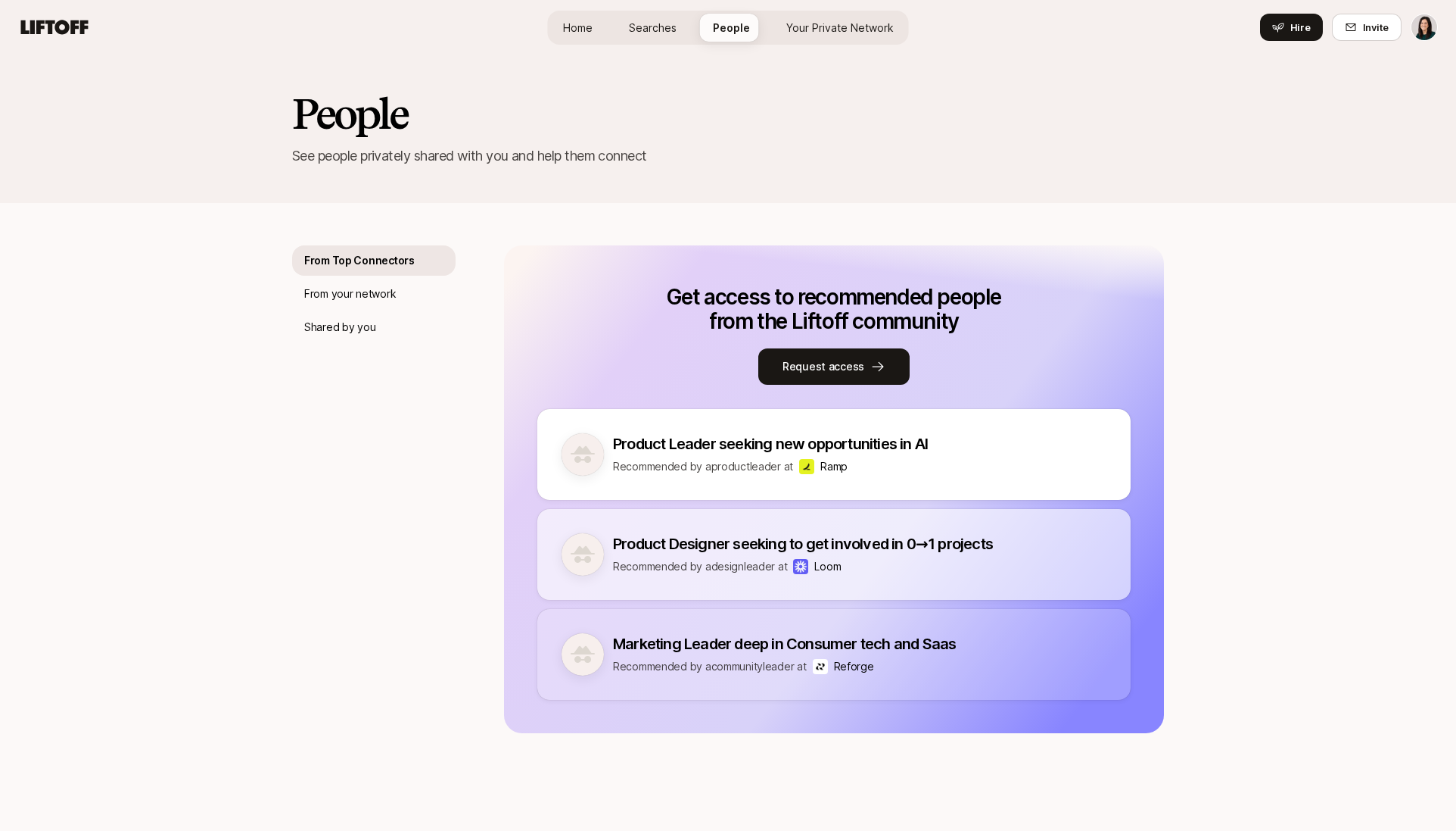
click at [577, 33] on span "Home" at bounding box center [577, 27] width 30 height 16
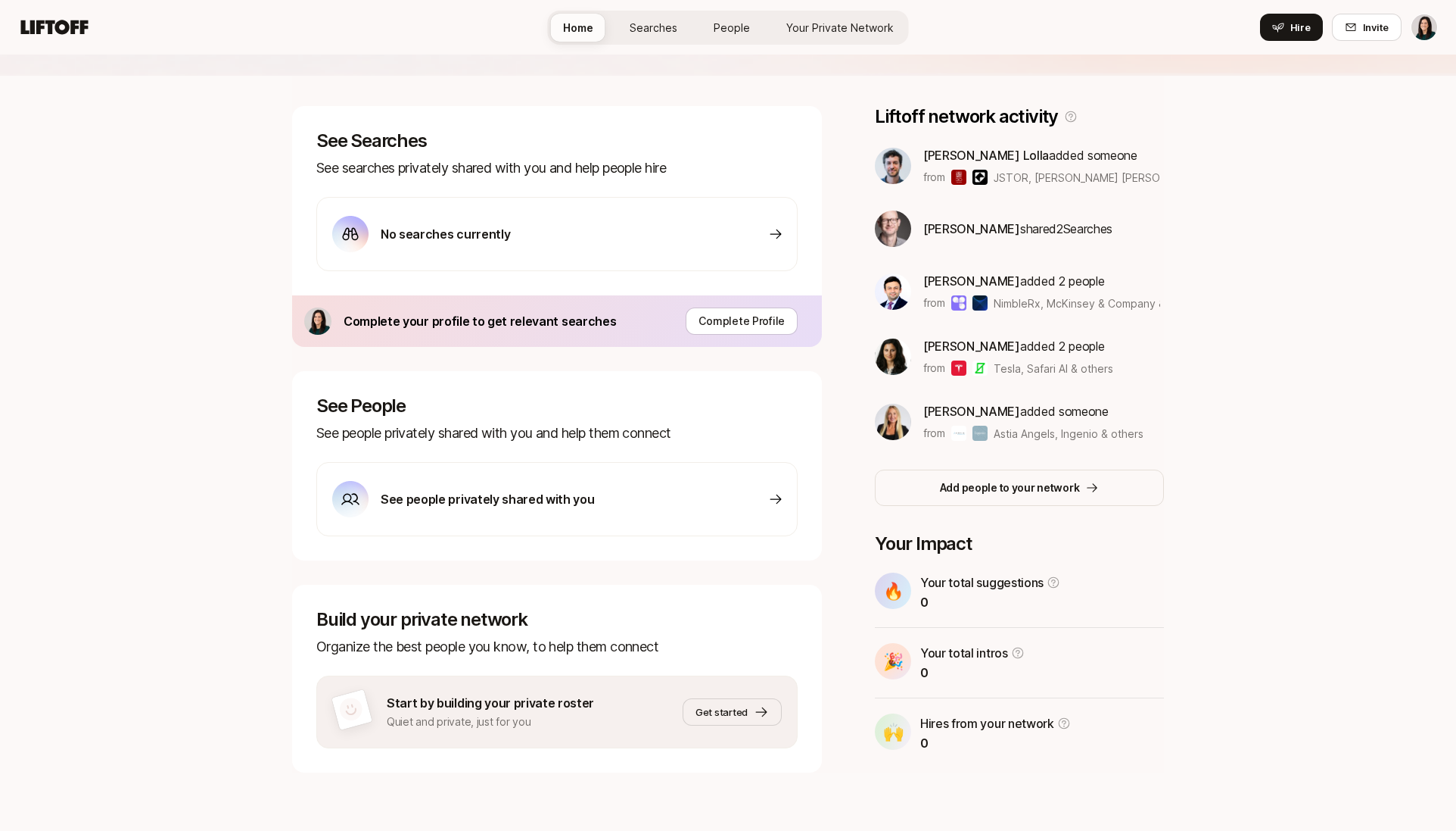
click at [570, 224] on div "No searches currently" at bounding box center [557, 234] width 482 height 74
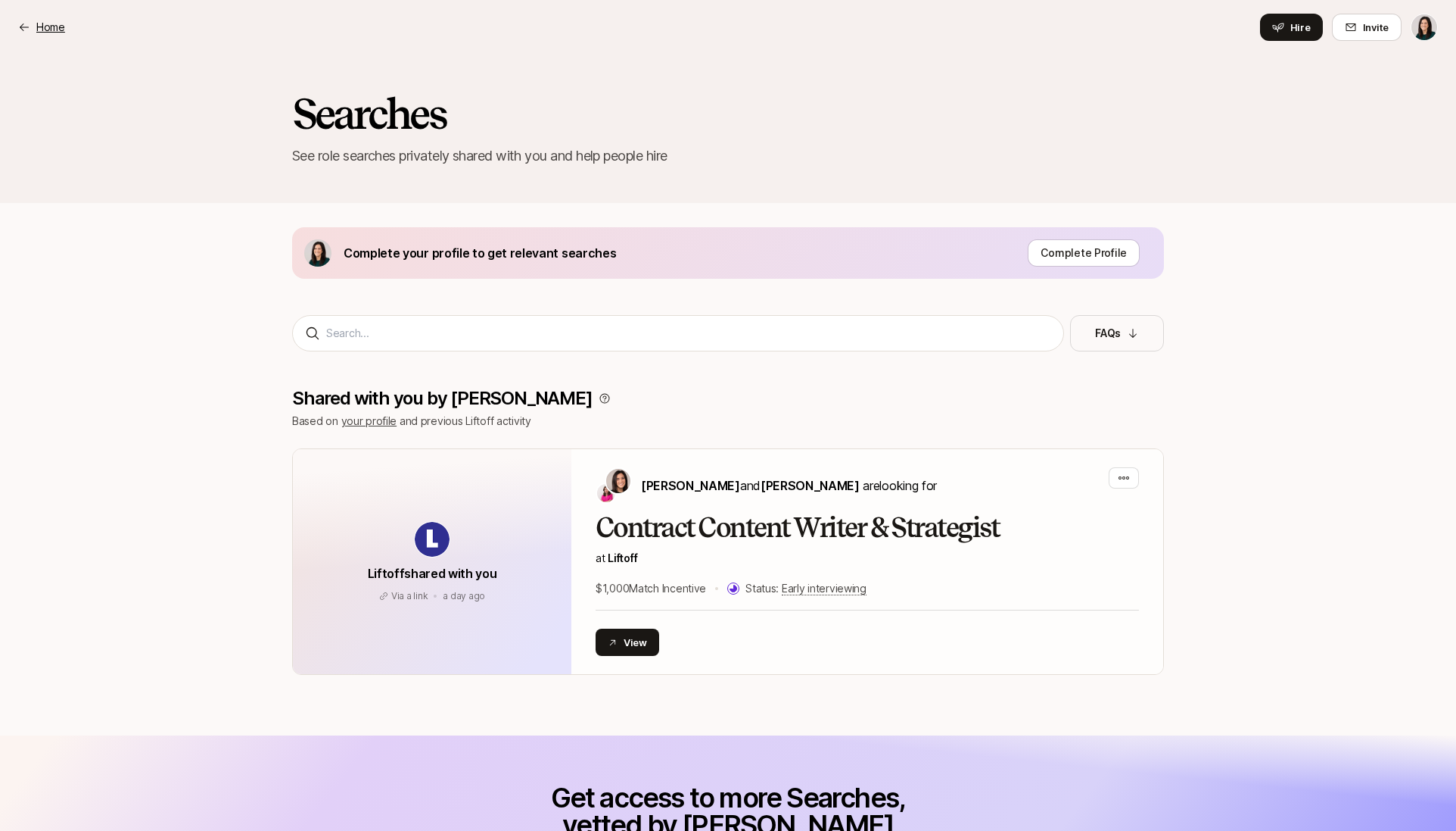
click at [53, 26] on p "Home" at bounding box center [50, 27] width 29 height 18
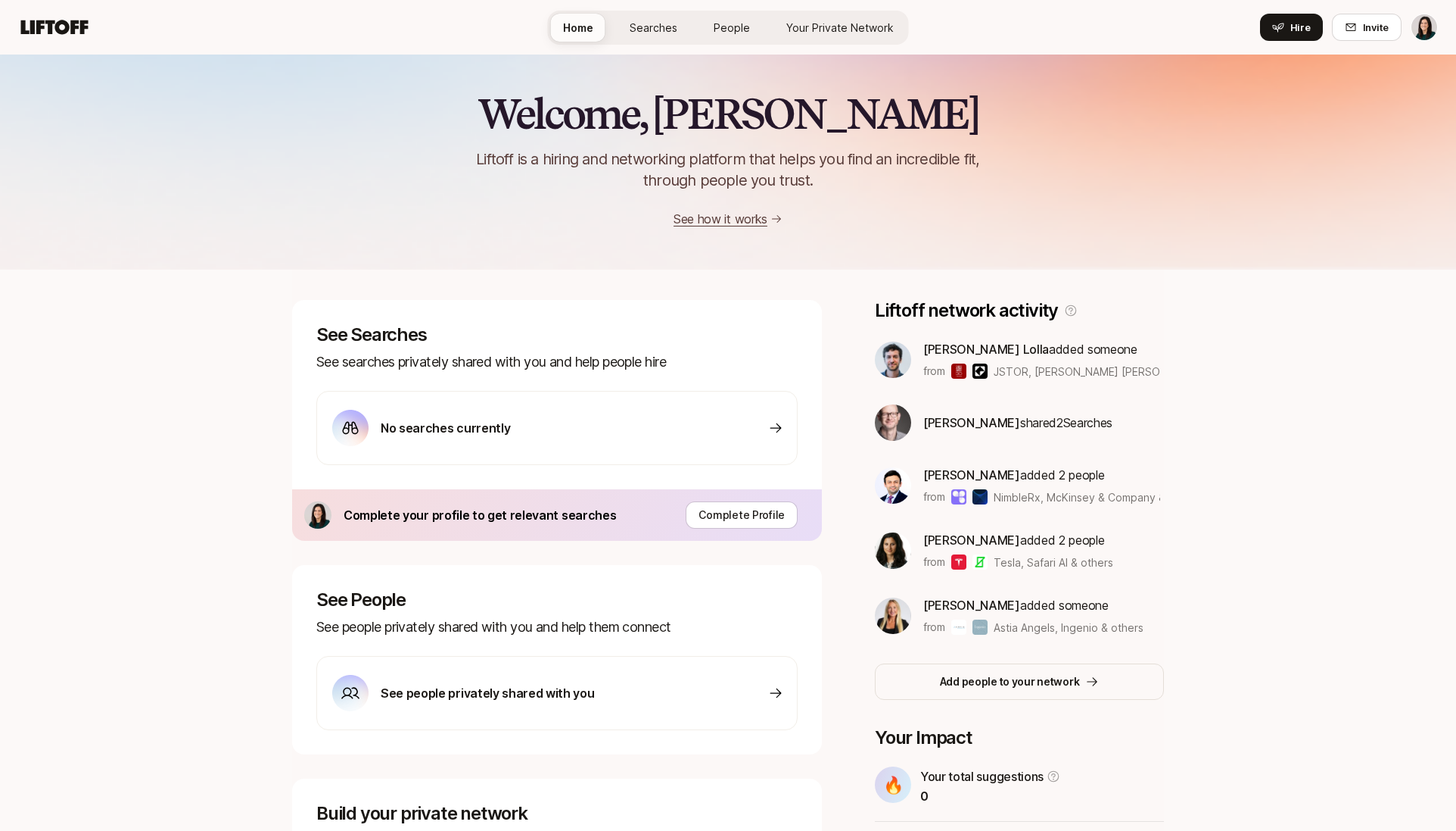
scroll to position [194, 0]
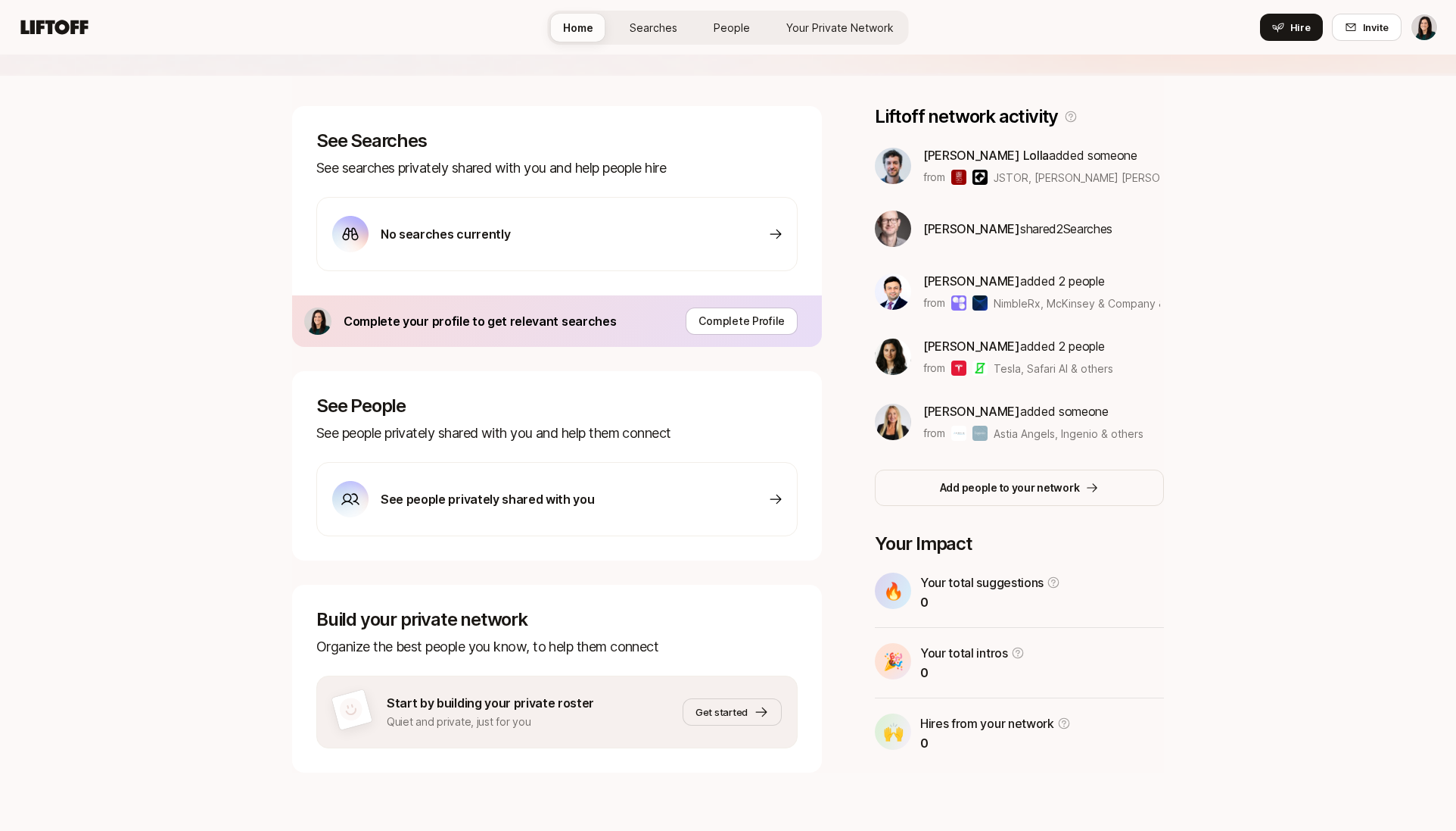
click at [484, 713] on p "Quiet and private, just for you" at bounding box center [490, 721] width 207 height 18
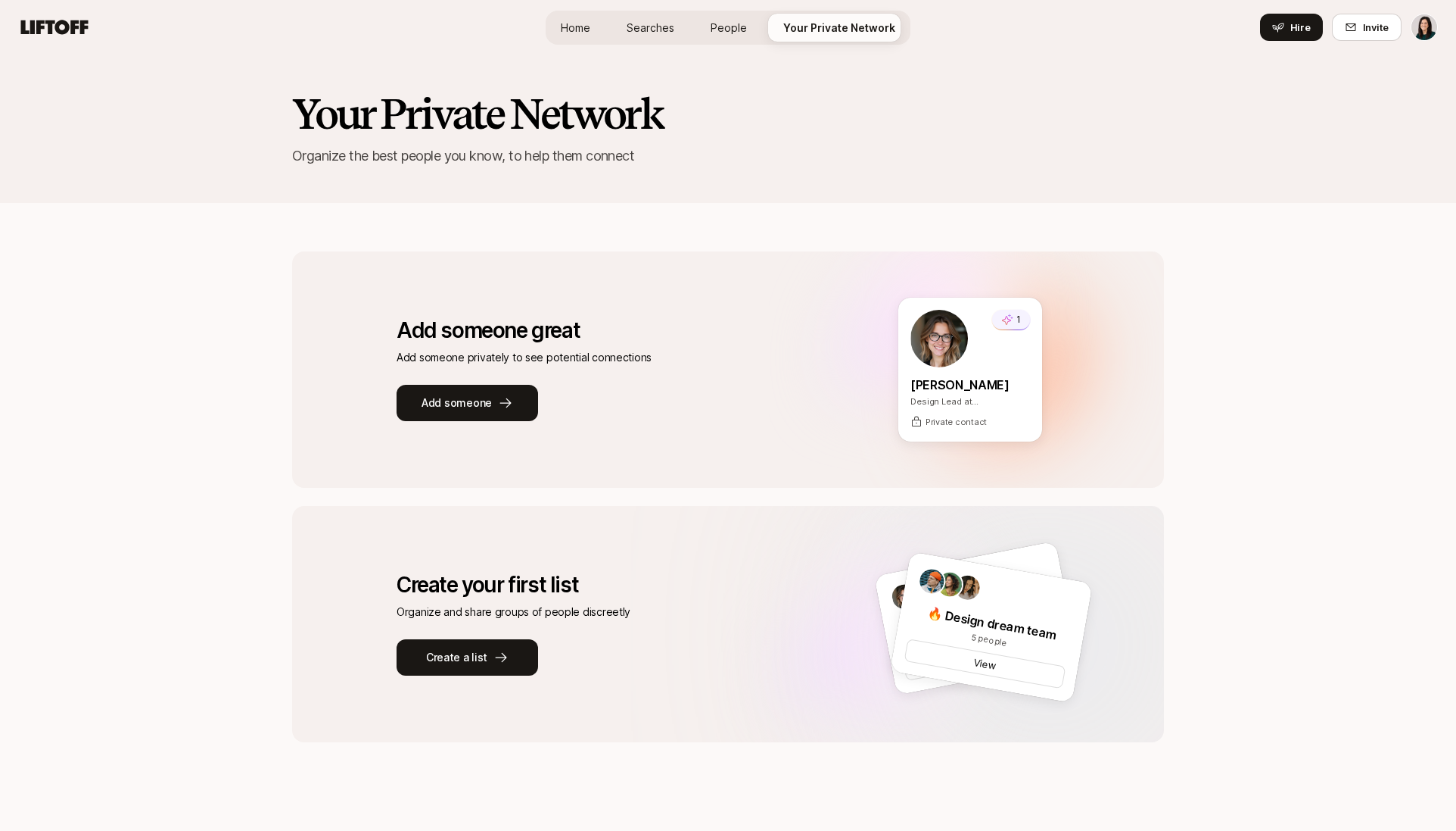
click at [590, 20] on span "Home" at bounding box center [576, 27] width 30 height 16
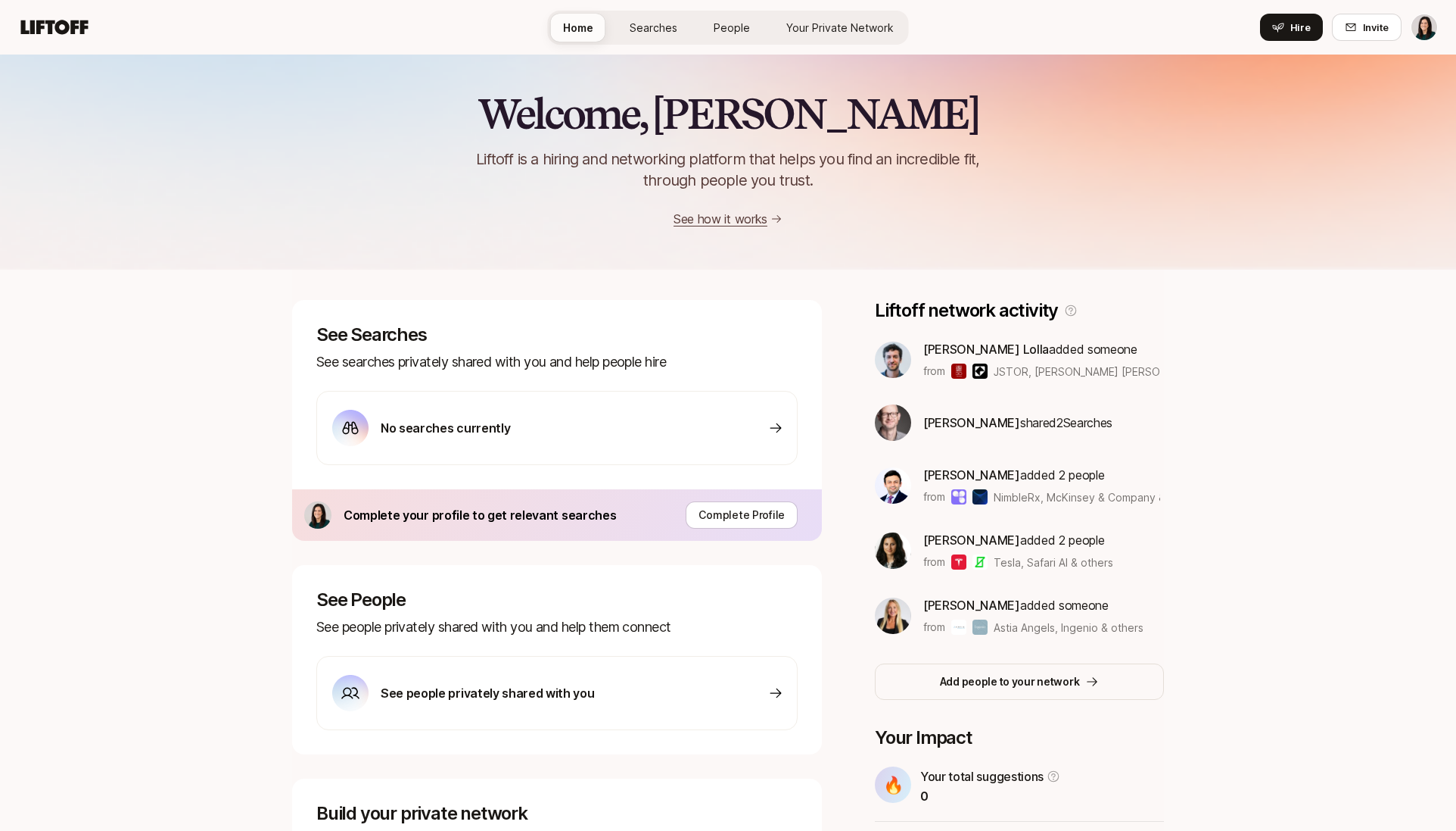
scroll to position [194, 0]
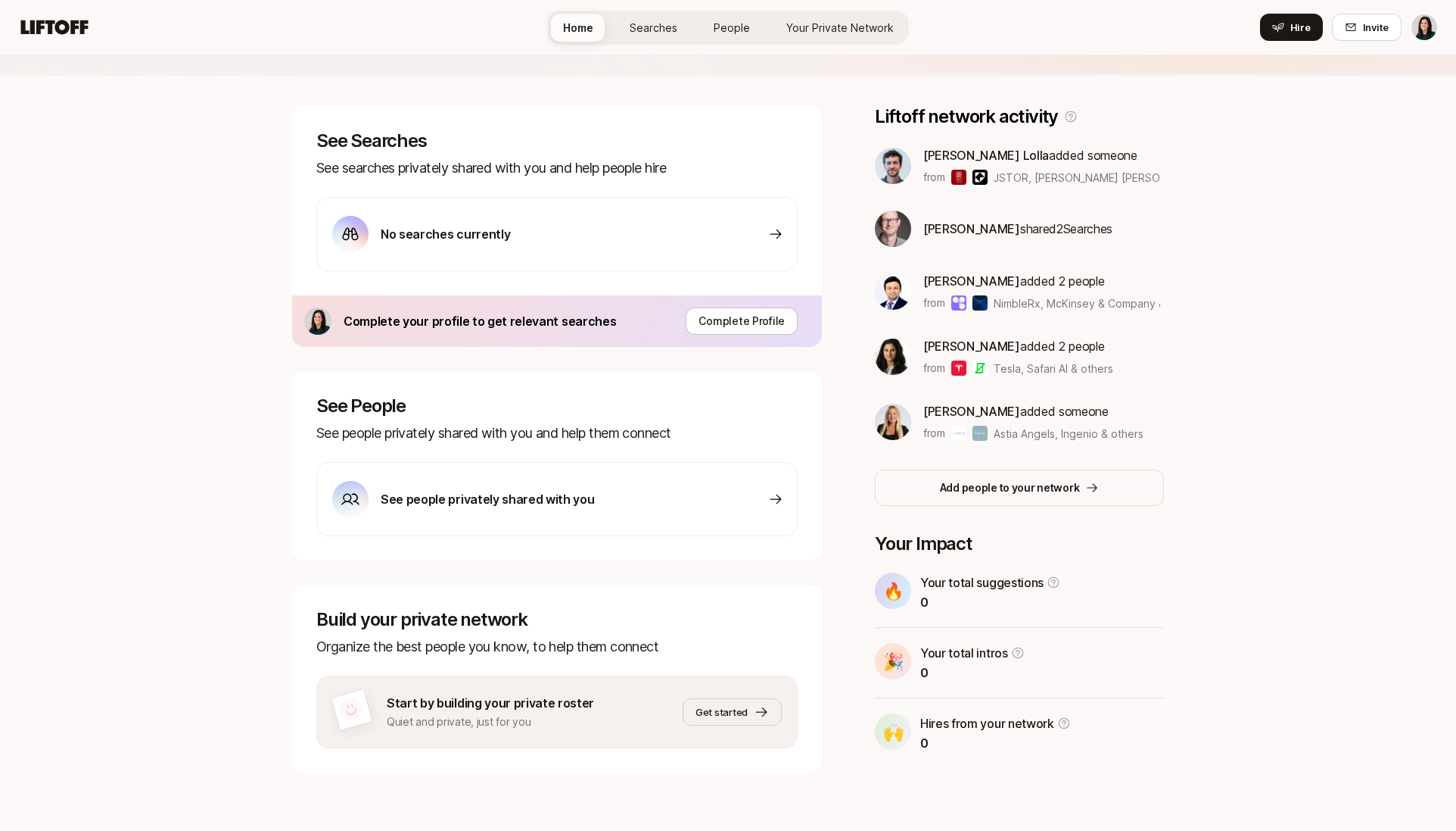
click at [595, 465] on div "See people privately shared with you" at bounding box center [557, 499] width 482 height 74
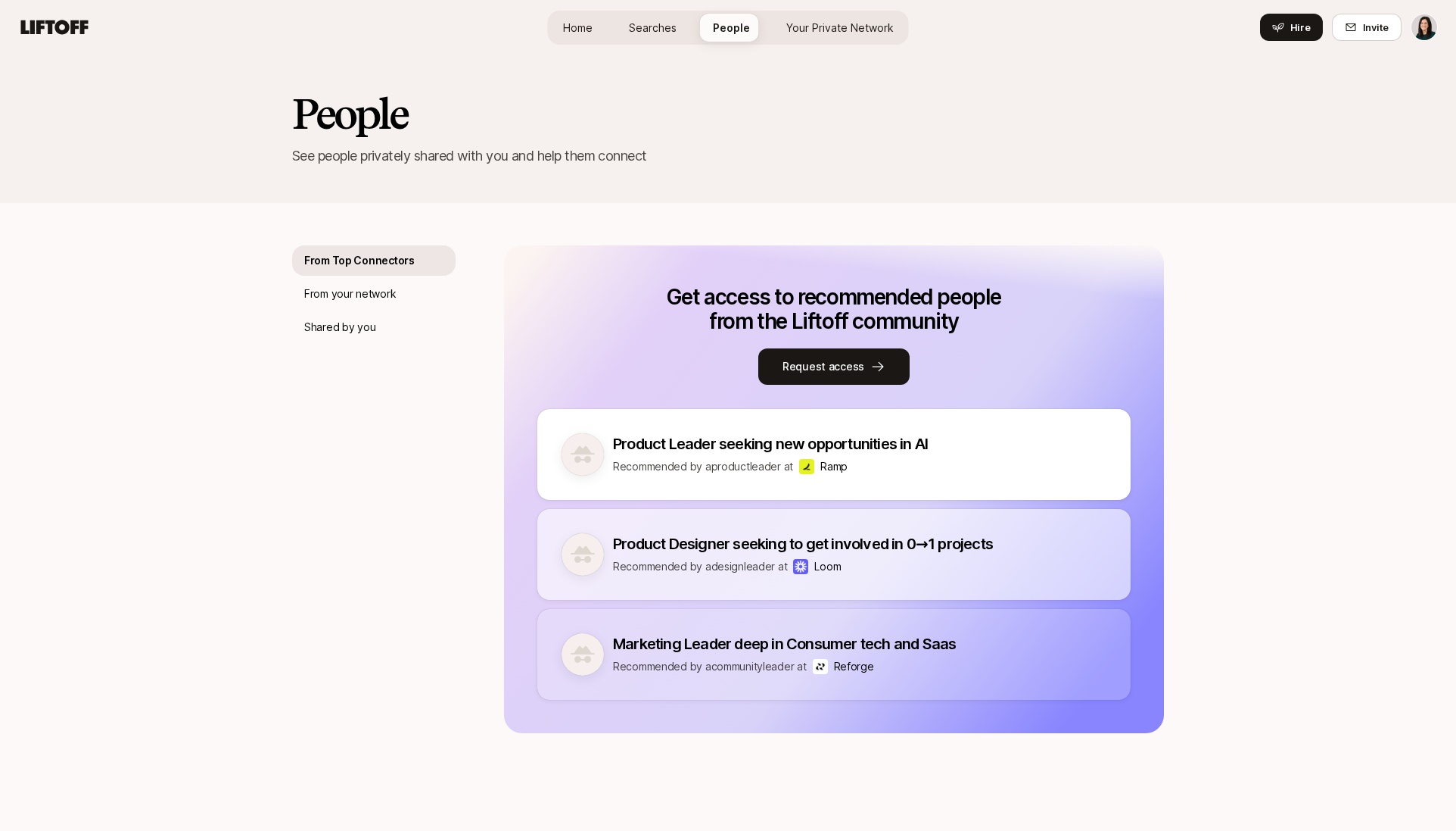
click at [589, 34] on span "Home" at bounding box center [577, 27] width 30 height 16
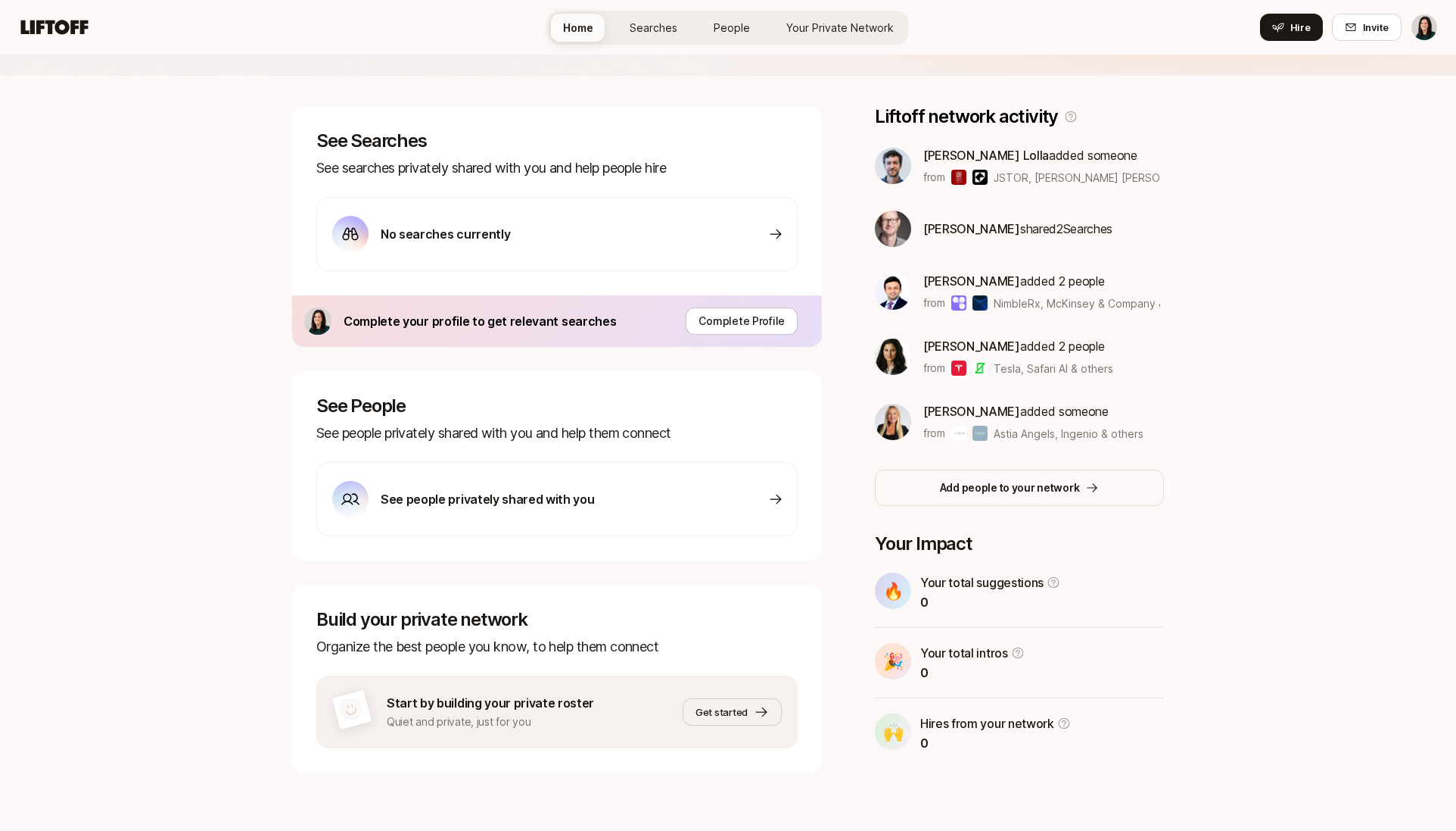
click at [489, 724] on p "Quiet and private, just for you" at bounding box center [490, 721] width 207 height 18
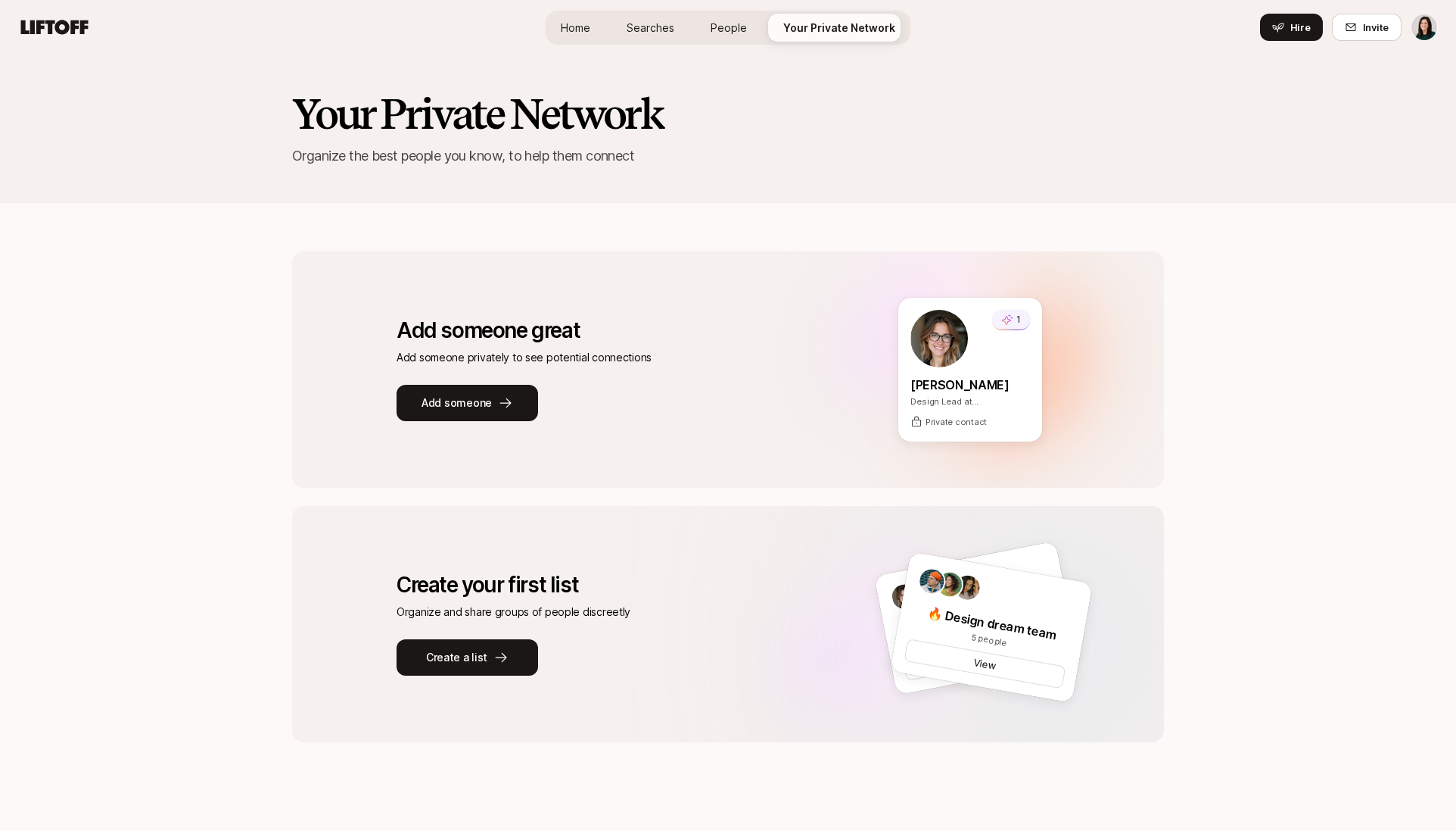
click at [577, 21] on span "Home" at bounding box center [576, 27] width 30 height 16
